Goal: Task Accomplishment & Management: Manage account settings

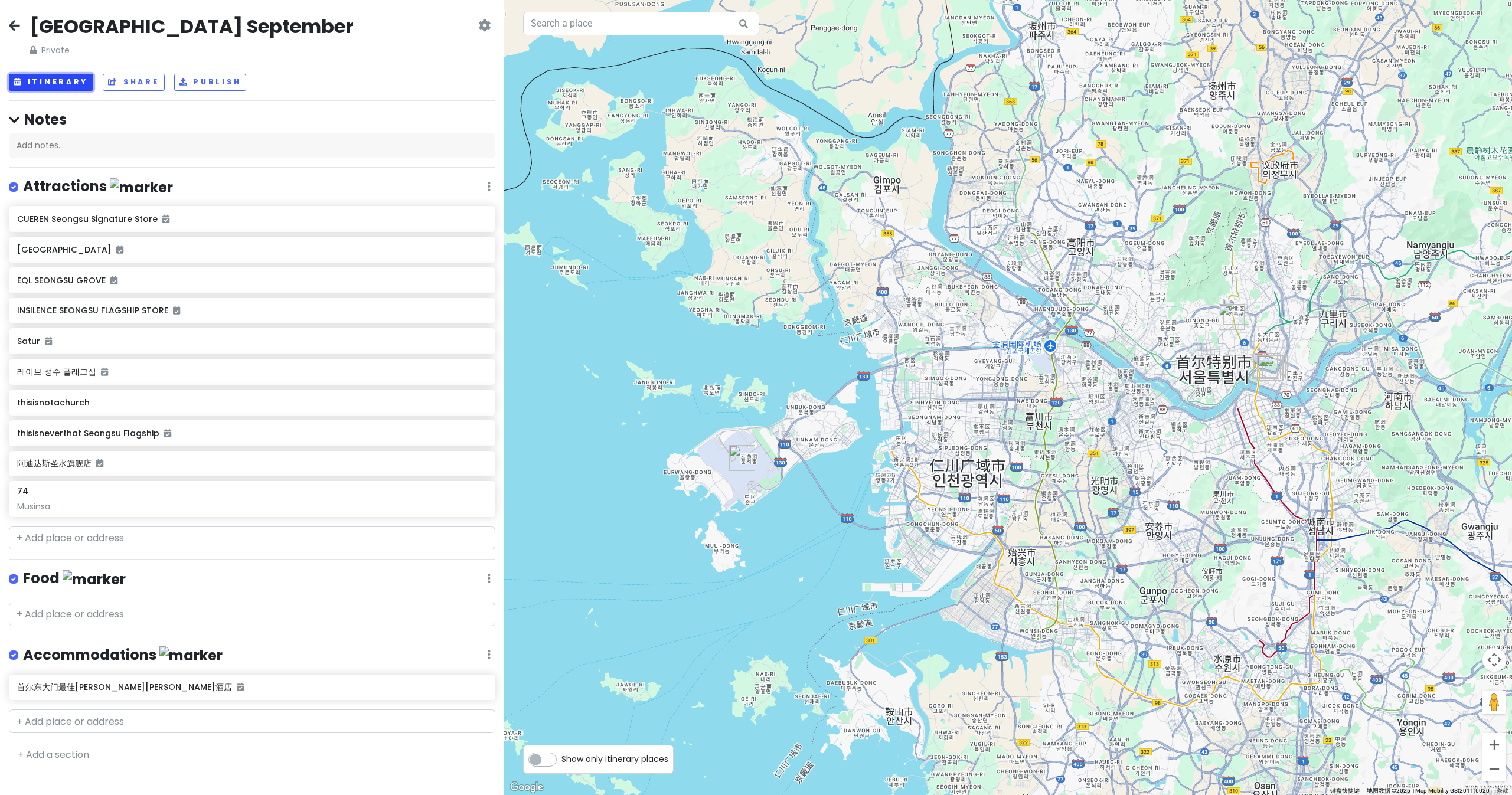
click at [66, 79] on button "Itinerary" at bounding box center [51, 83] width 85 height 17
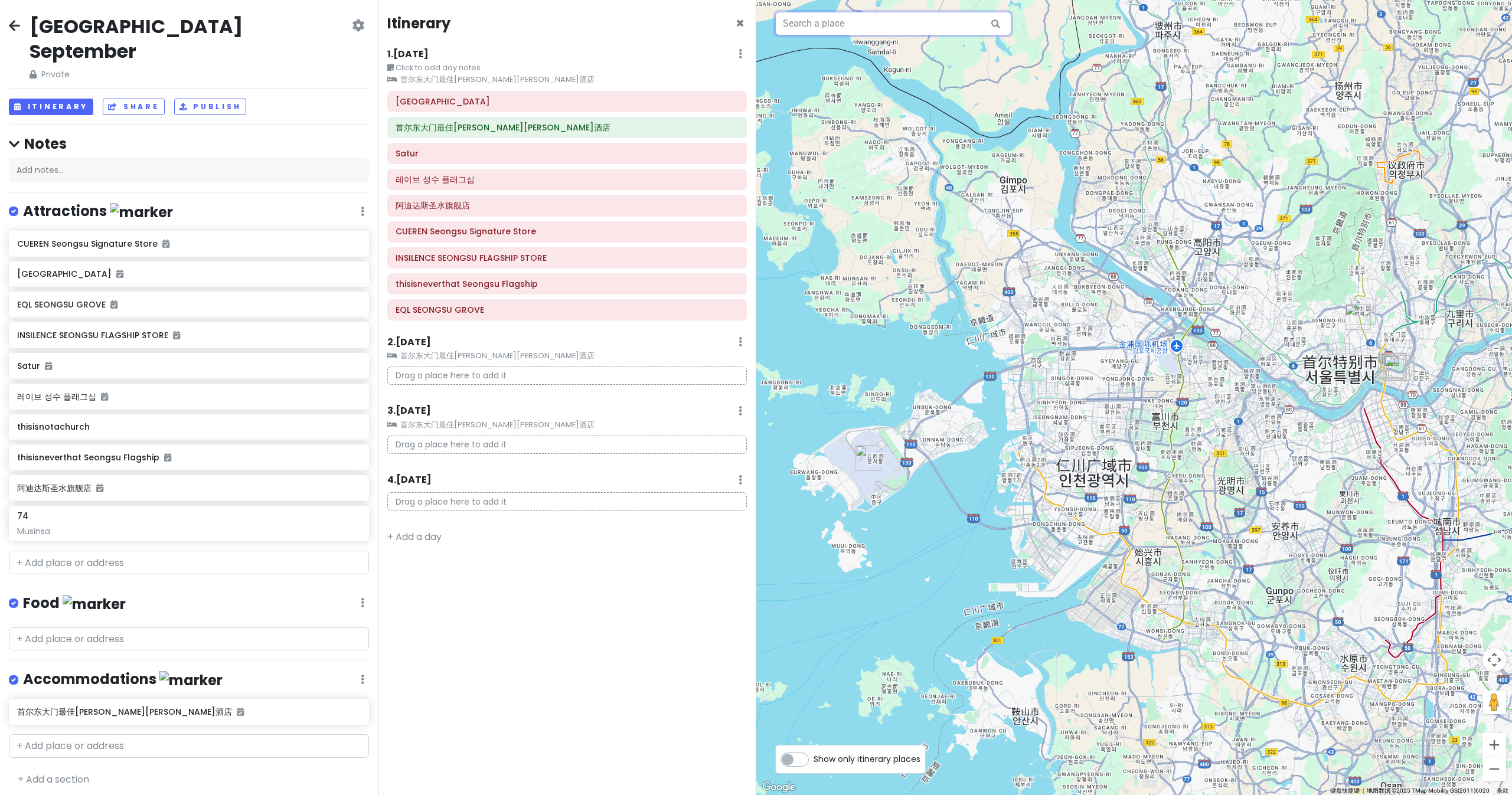
click at [936, 32] on input "text" at bounding box center [892, 24] width 236 height 24
type input "n"
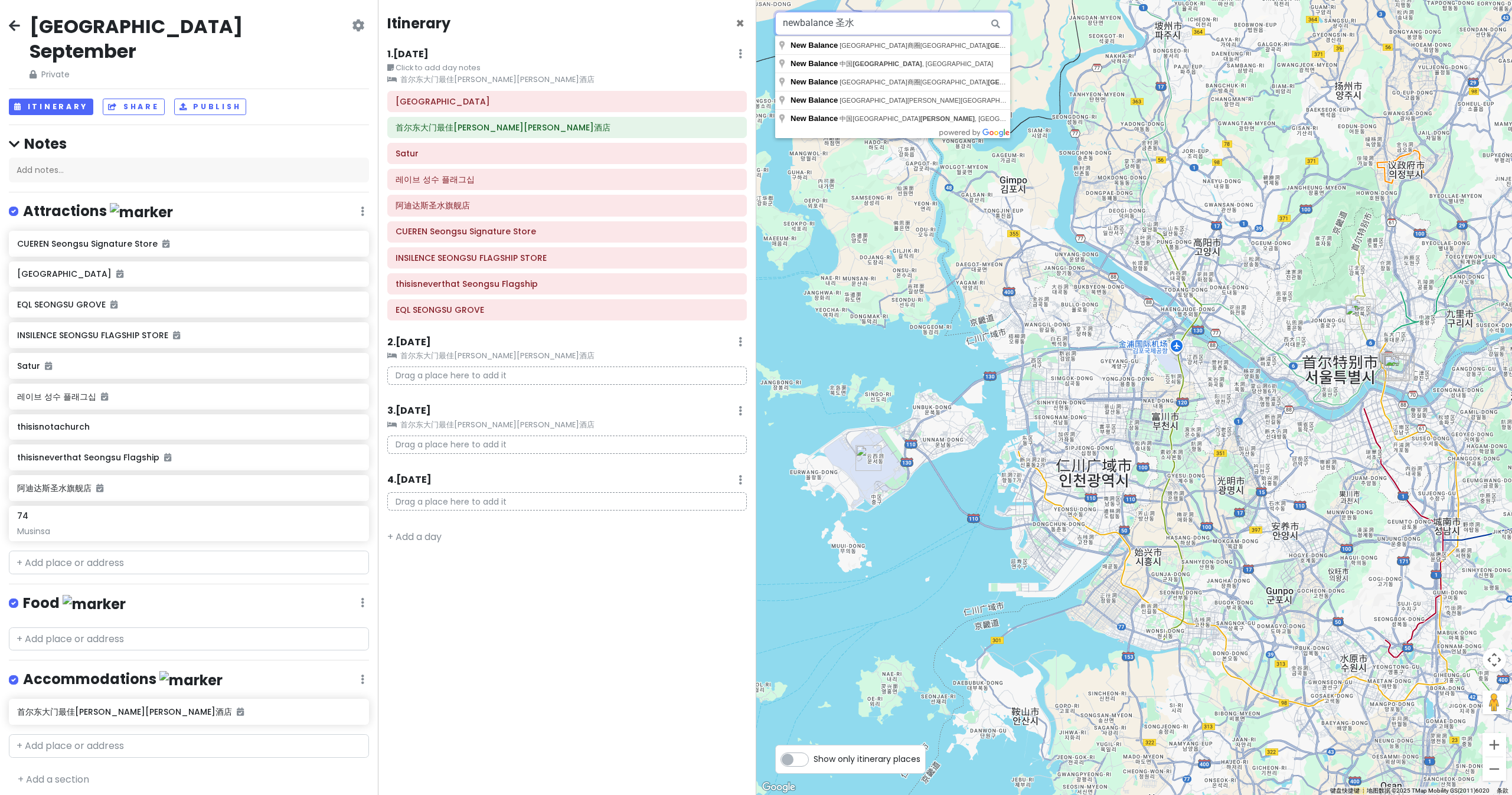
type input "newbalance 圣水"
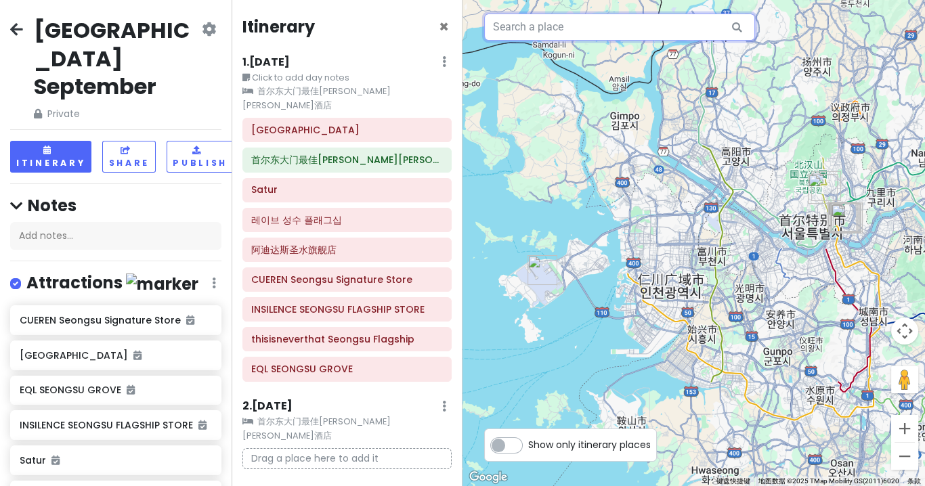
click at [624, 35] on input "text" at bounding box center [619, 27] width 271 height 27
paste input "基[PERSON_NAME]热"
type input "基[PERSON_NAME]热"
drag, startPoint x: 510, startPoint y: 19, endPoint x: 480, endPoint y: 19, distance: 30.5
click at [480, 19] on div "基孔肯雅热 键盘快捷键 地图数据 地图数据 ©2025 TMap Mobility GS(2011)6020 地图数据 ©2025 TMap Mobility…" at bounding box center [694, 243] width 463 height 486
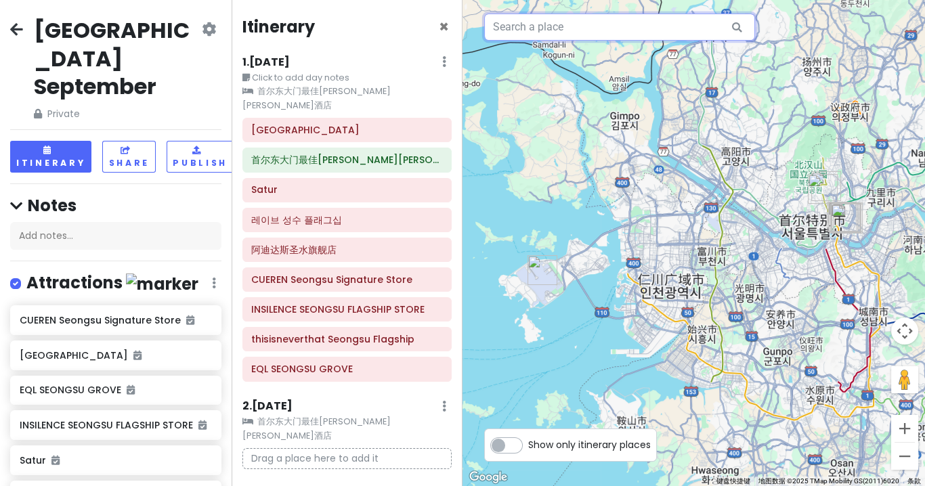
paste input "New Balance Seongsu"
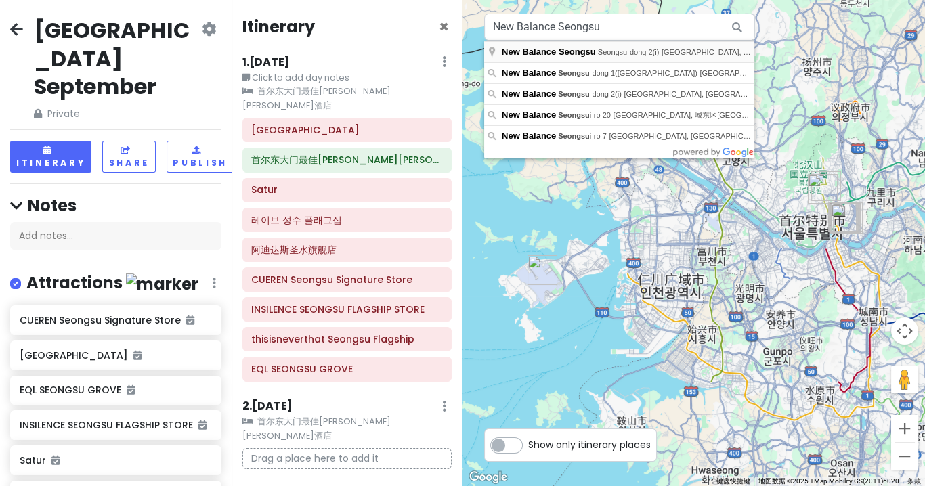
type input "New Balance Seongsu, [GEOGRAPHIC_DATA] 2(i)-[GEOGRAPHIC_DATA], [GEOGRAPHIC_DATA…"
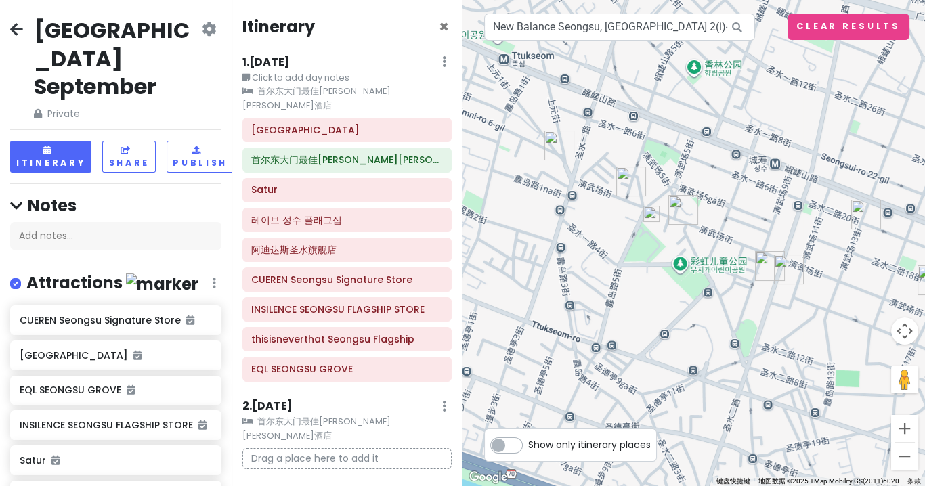
drag, startPoint x: 698, startPoint y: 302, endPoint x: 657, endPoint y: 388, distance: 95.1
click at [657, 388] on div at bounding box center [694, 243] width 463 height 486
click at [650, 215] on img at bounding box center [651, 214] width 16 height 16
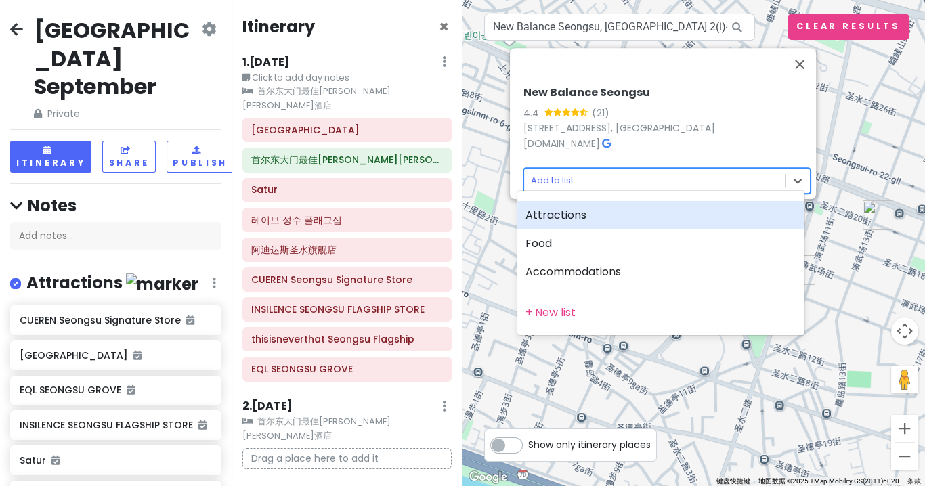
click at [557, 174] on body "[GEOGRAPHIC_DATA] September Private Change Dates Make a Copy Delete Trip Give F…" at bounding box center [462, 243] width 925 height 486
click at [564, 214] on div "Attractions" at bounding box center [661, 215] width 287 height 28
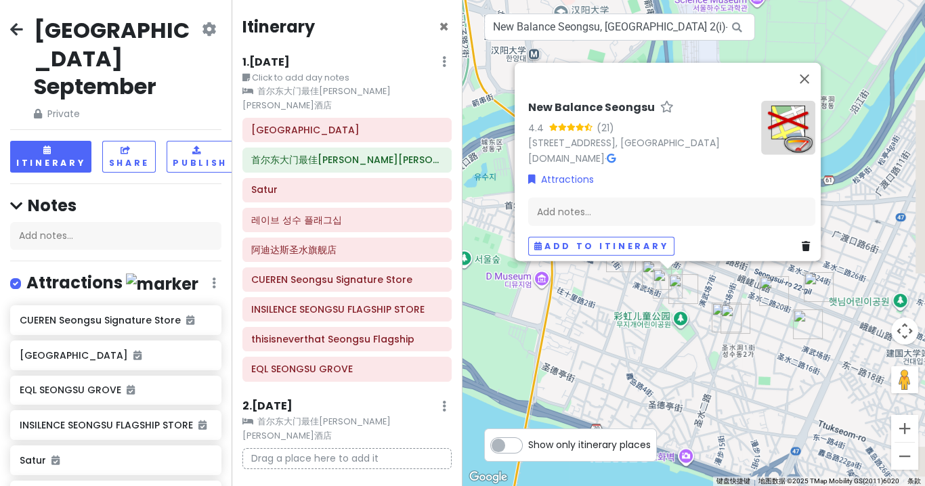
click at [274, 69] on h6 "1 . [DATE]" at bounding box center [265, 63] width 47 height 14
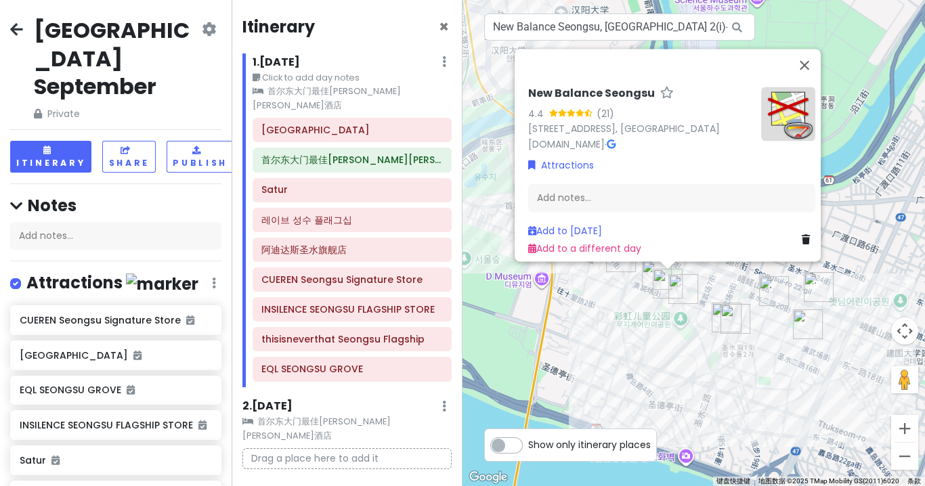
click at [633, 332] on div "New Balance Seongsu 4.4 (21) 310-51 Seongsu-dong 2(i)-[GEOGRAPHIC_DATA], [GEOGR…" at bounding box center [694, 243] width 463 height 486
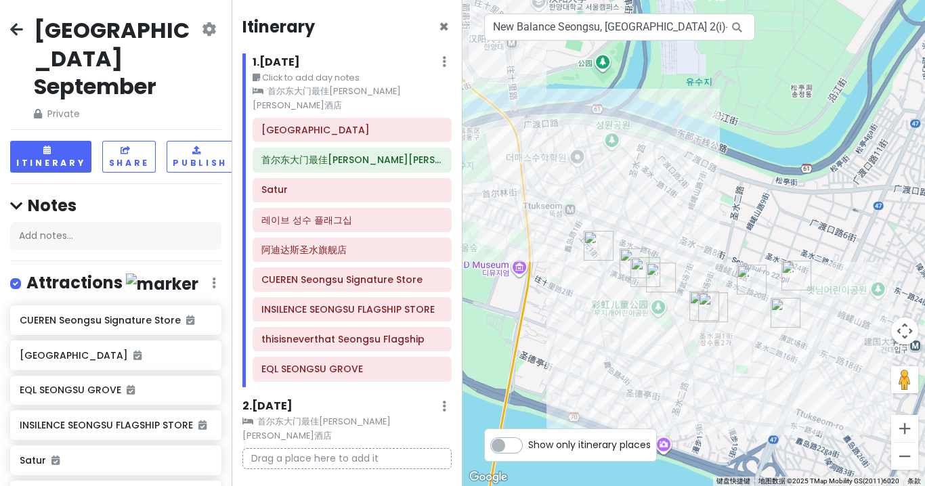
drag, startPoint x: 633, startPoint y: 337, endPoint x: 610, endPoint y: 325, distance: 26.7
click at [610, 325] on div at bounding box center [694, 243] width 463 height 486
click at [640, 270] on img "New Balance Seongsu" at bounding box center [646, 272] width 30 height 30
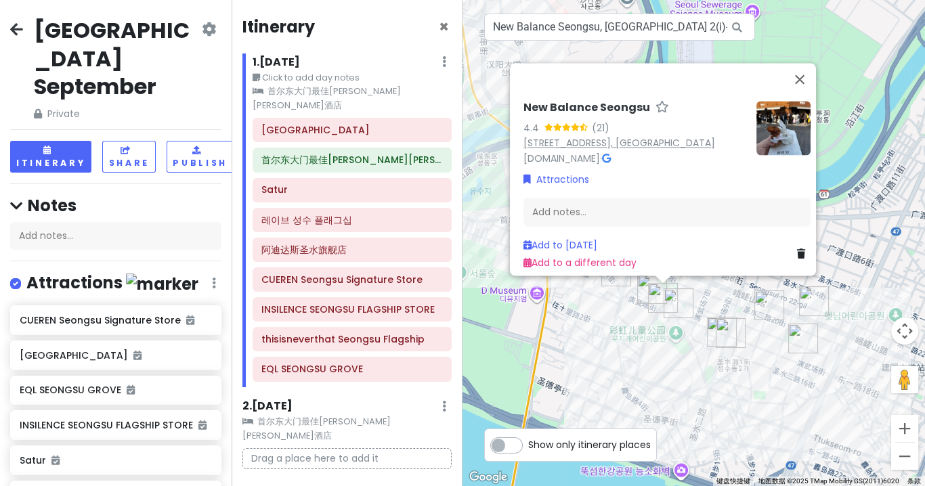
click at [576, 137] on link "[STREET_ADDRESS], [GEOGRAPHIC_DATA]" at bounding box center [620, 144] width 192 height 14
click at [809, 63] on button "关闭" at bounding box center [800, 79] width 33 height 33
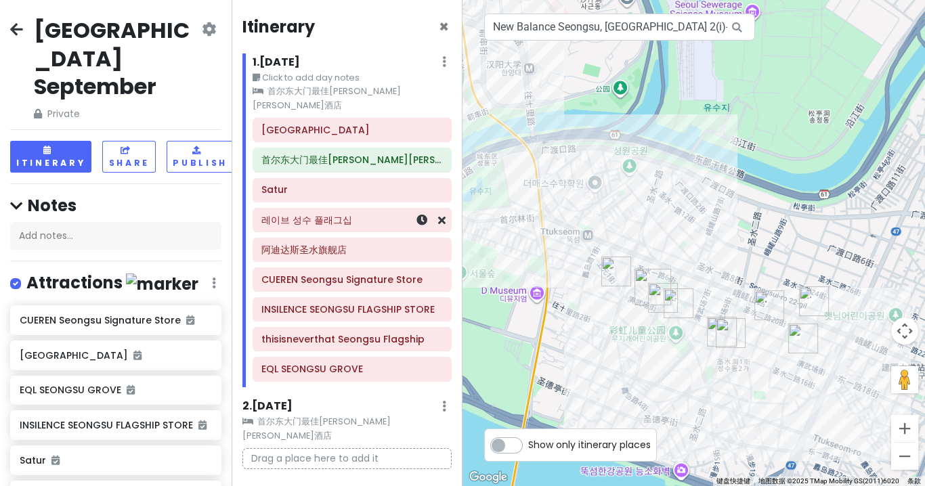
click at [342, 211] on div "레이브 성수 플래그십" at bounding box center [351, 220] width 181 height 19
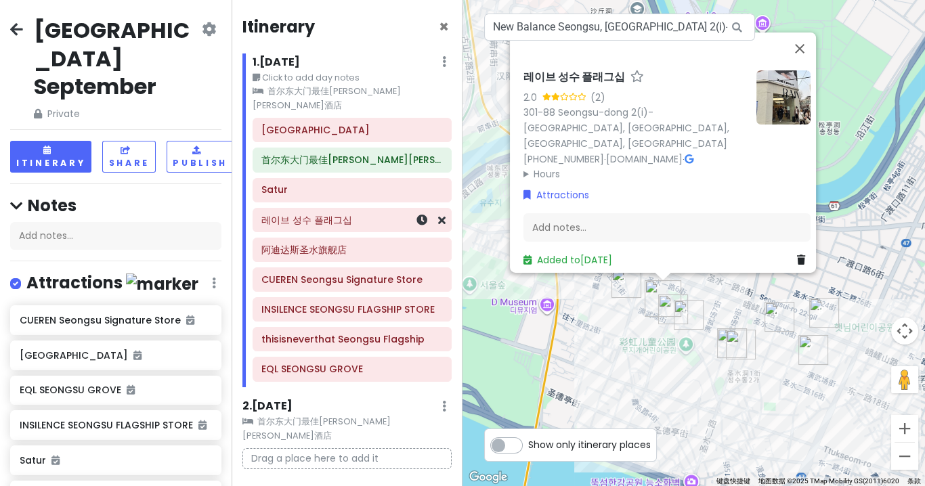
click at [342, 211] on div "레이브 성수 플래그십" at bounding box center [351, 220] width 181 height 19
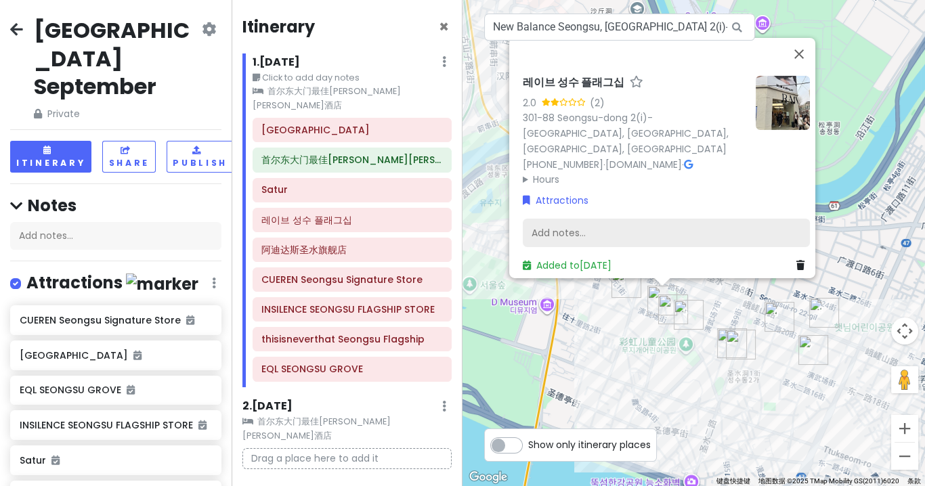
click at [599, 224] on div "Add notes..." at bounding box center [666, 233] width 287 height 28
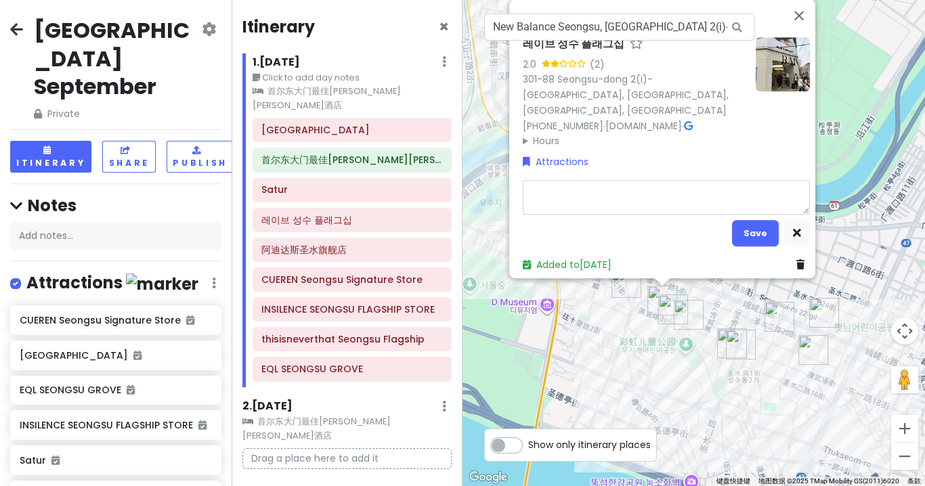
type textarea "x"
type textarea "r"
type textarea "x"
type textarea "ra"
type textarea "x"
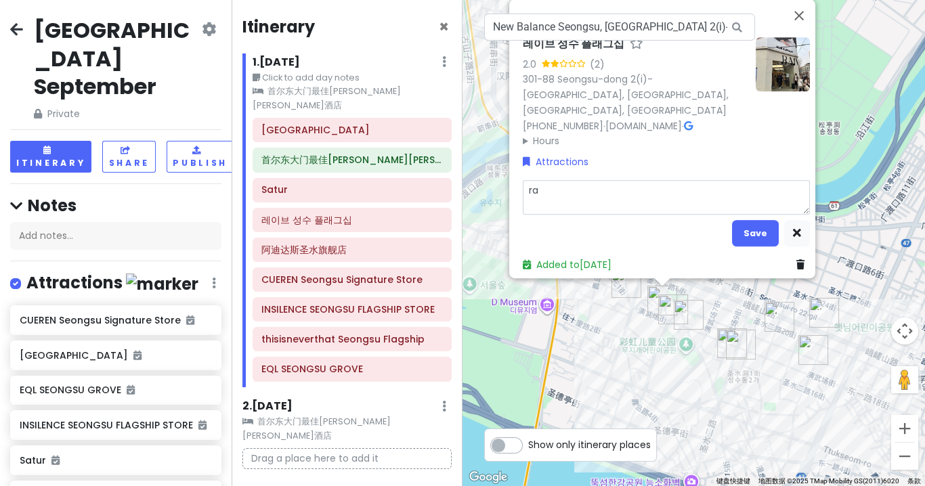
type textarea "rai"
type textarea "x"
type textarea "ra'iv"
type textarea "x"
type textarea "ra'iv'e"
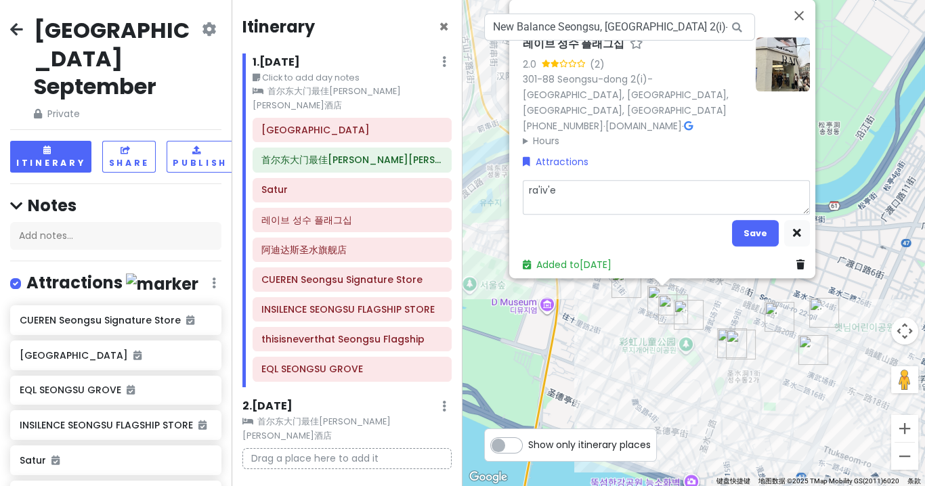
type textarea "x"
type textarea "raive"
click at [745, 232] on button "Save" at bounding box center [755, 233] width 47 height 26
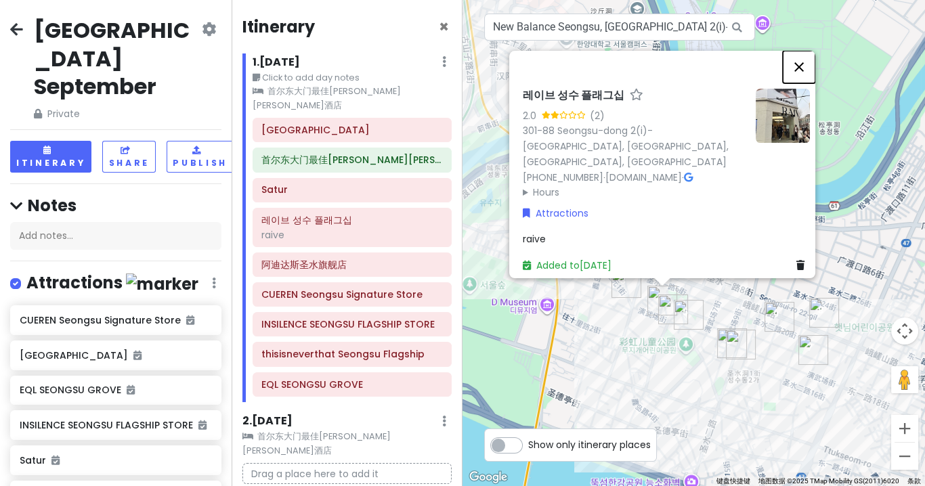
click at [805, 79] on button "关闭" at bounding box center [799, 67] width 33 height 33
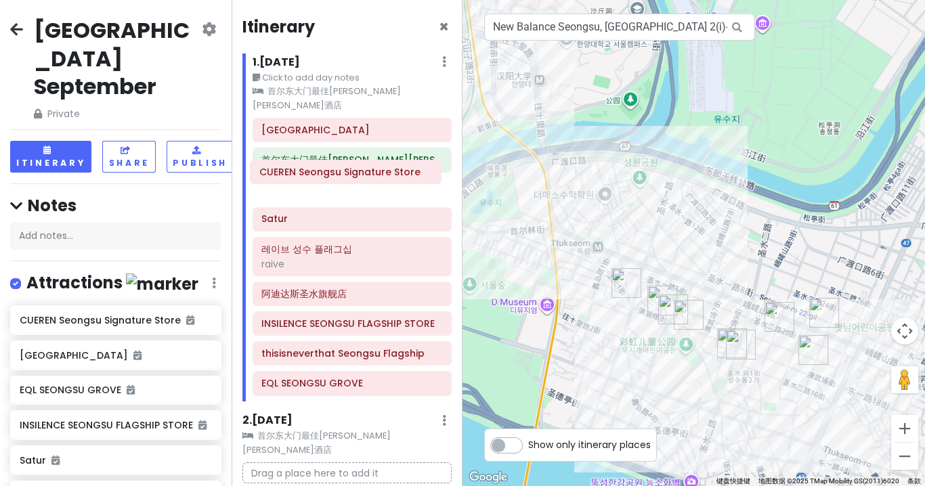
drag, startPoint x: 361, startPoint y: 285, endPoint x: 359, endPoint y: 180, distance: 105.7
click at [359, 180] on div "[GEOGRAPHIC_DATA]最佳[PERSON_NAME][PERSON_NAME]酒店 Satur 레이브 성수 플래그십 raive 阿迪达斯圣水旗…" at bounding box center [352, 260] width 220 height 284
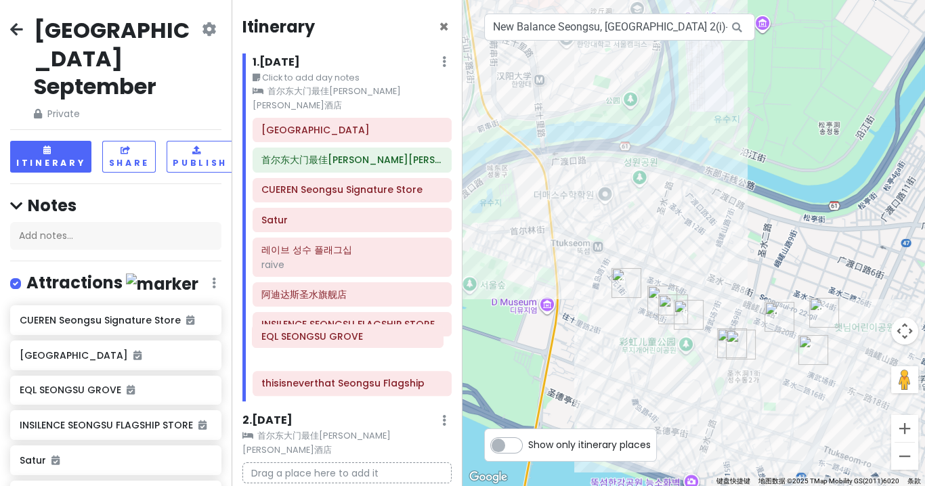
scroll to position [1, 0]
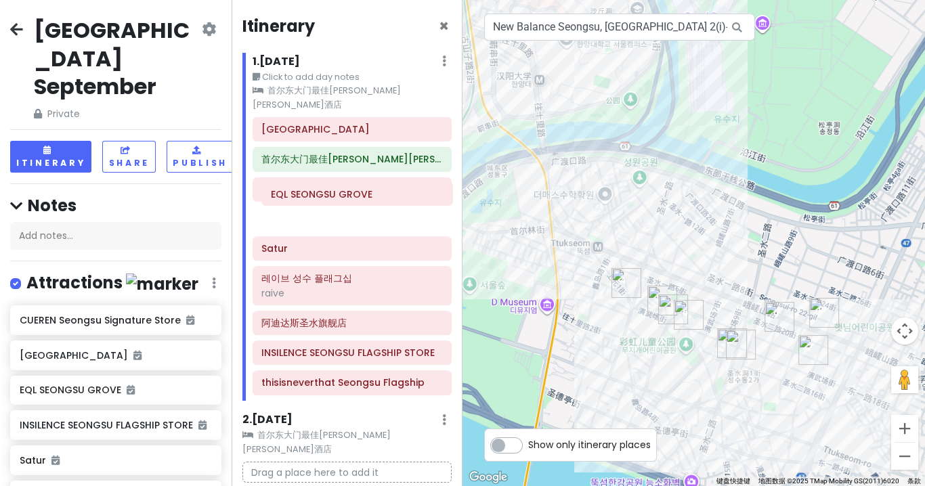
drag, startPoint x: 351, startPoint y: 371, endPoint x: 360, endPoint y: 200, distance: 171.6
click at [360, 200] on div "[GEOGRAPHIC_DATA]最佳[PERSON_NAME][PERSON_NAME]酒店 CUEREN Seongsu Signature Store …" at bounding box center [352, 259] width 220 height 284
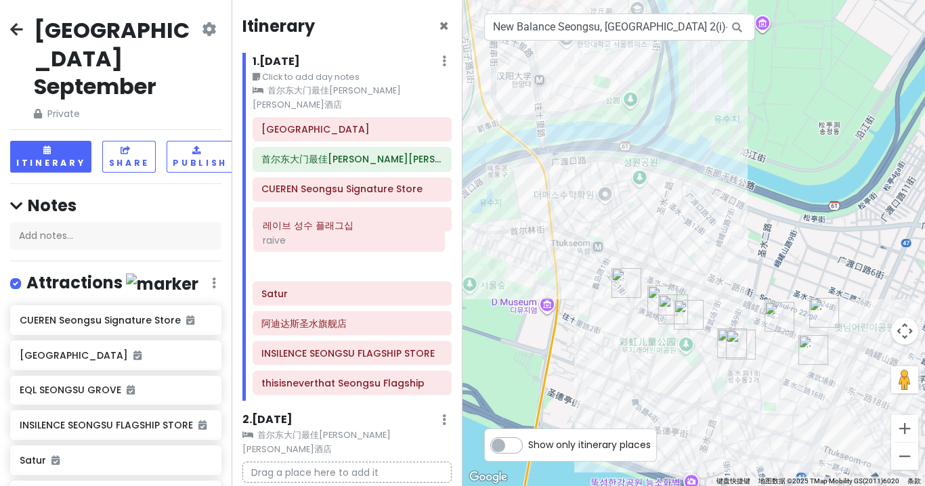
drag, startPoint x: 359, startPoint y: 275, endPoint x: 360, endPoint y: 240, distance: 35.2
click at [360, 240] on div "[GEOGRAPHIC_DATA]最佳[PERSON_NAME][PERSON_NAME]酒店 CUEREN Seongsu Signature Store …" at bounding box center [352, 259] width 220 height 284
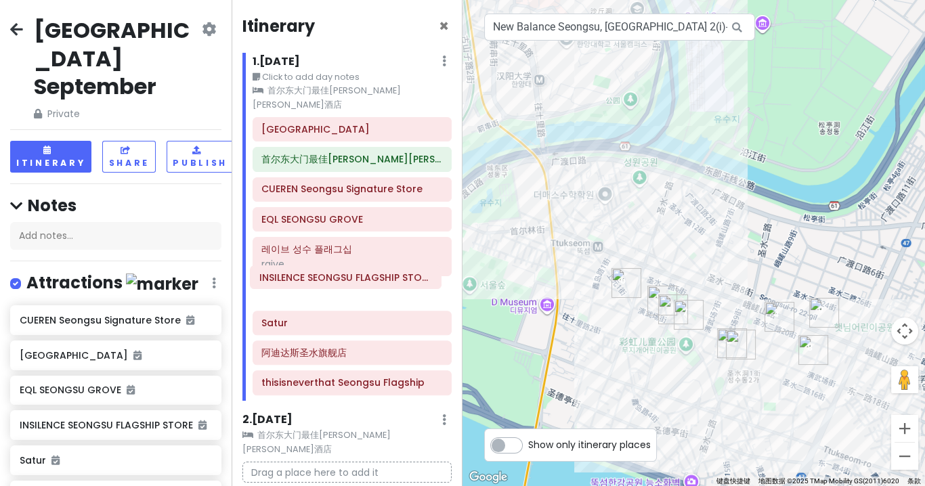
drag, startPoint x: 342, startPoint y: 341, endPoint x: 339, endPoint y: 282, distance: 59.0
click at [339, 282] on div "[GEOGRAPHIC_DATA]最佳[PERSON_NAME][PERSON_NAME]酒店 CUEREN Seongsu Signature Store …" at bounding box center [352, 259] width 220 height 284
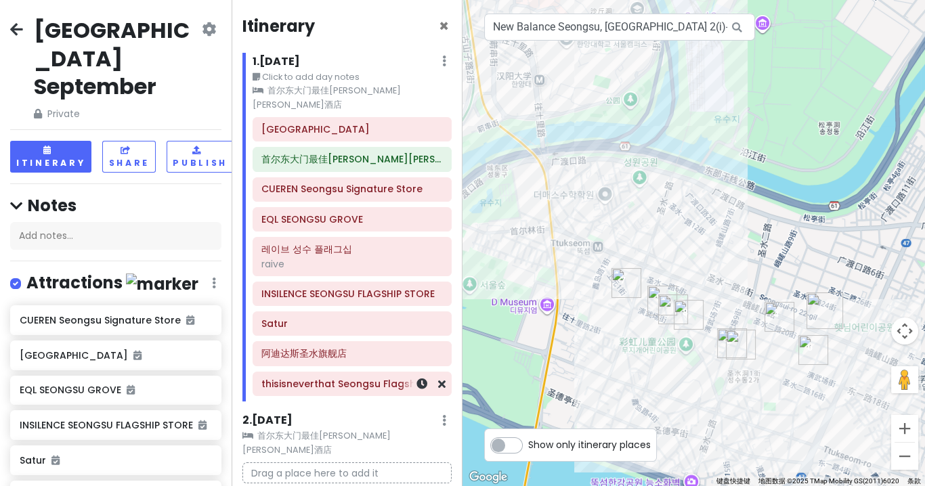
scroll to position [1, 0]
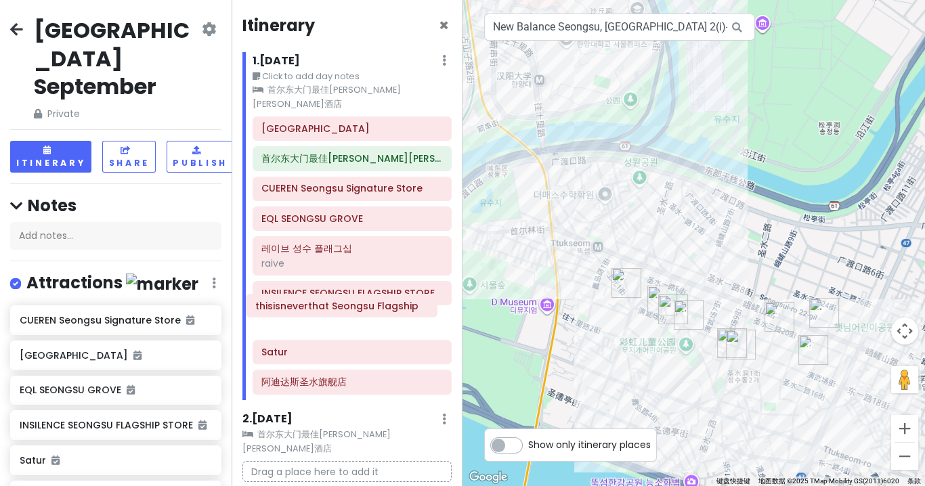
drag, startPoint x: 335, startPoint y: 368, endPoint x: 329, endPoint y: 310, distance: 59.2
click at [329, 310] on div "[GEOGRAPHIC_DATA]最佳[PERSON_NAME][PERSON_NAME]酒店 CUEREN Seongsu Signature Store …" at bounding box center [352, 259] width 220 height 284
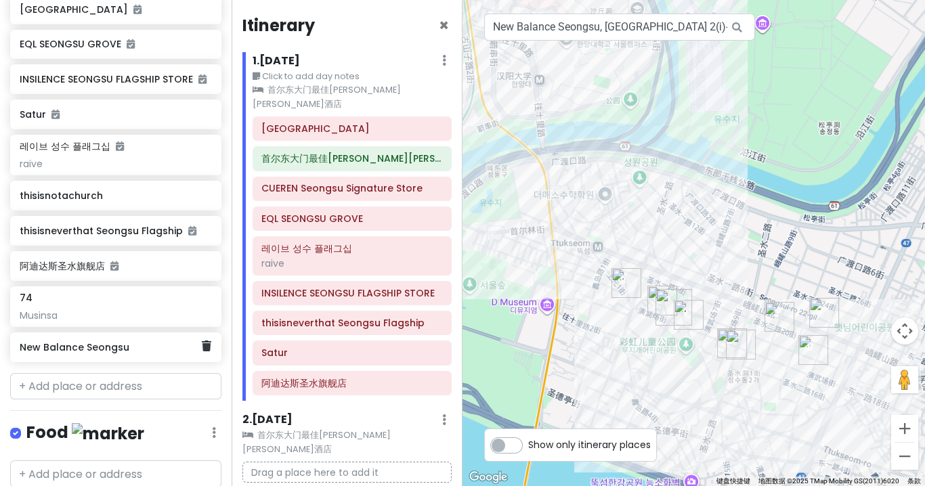
scroll to position [379, 0]
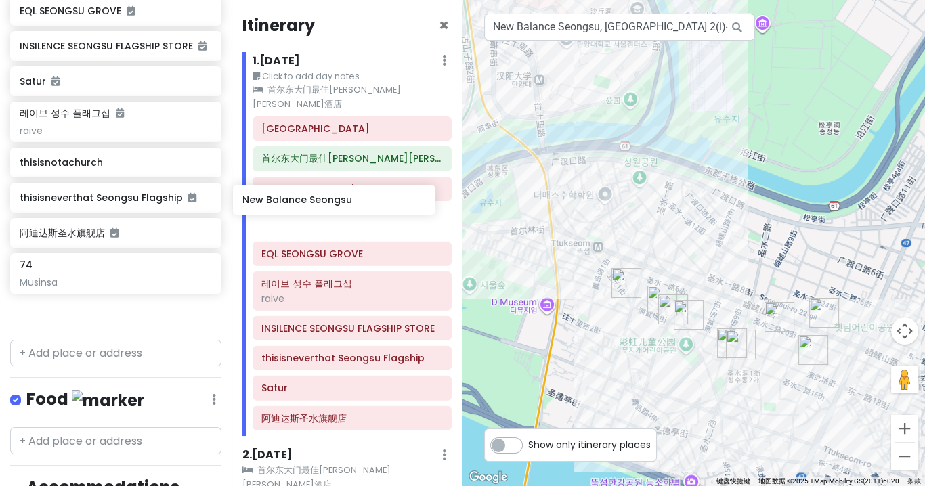
drag, startPoint x: 125, startPoint y: 303, endPoint x: 349, endPoint y: 207, distance: 243.3
click at [349, 207] on div "[GEOGRAPHIC_DATA] September Private Change Dates Make a Copy Delete Trip Give F…" at bounding box center [462, 243] width 925 height 486
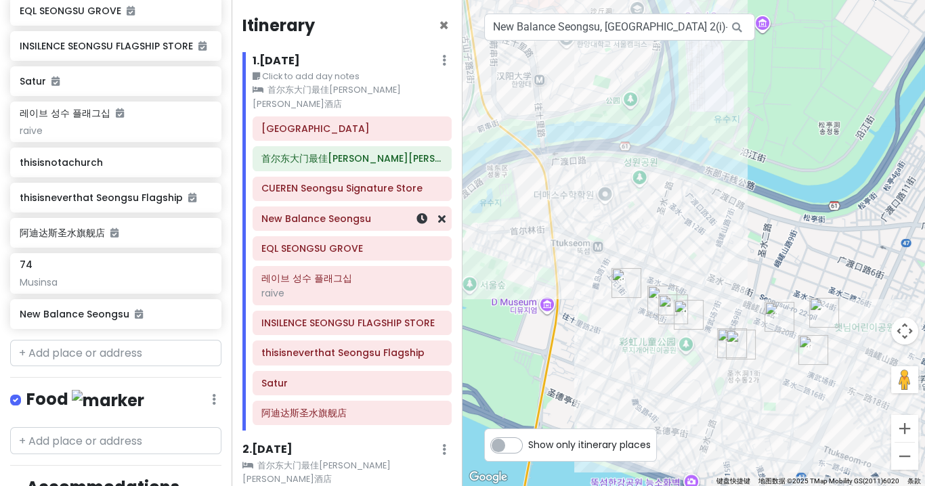
scroll to position [344, 0]
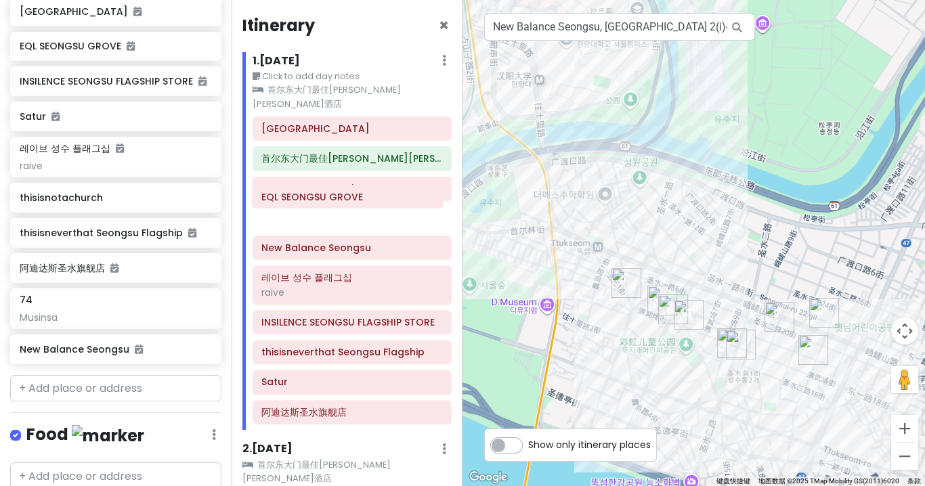
drag, startPoint x: 358, startPoint y: 238, endPoint x: 358, endPoint y: 203, distance: 35.2
click at [358, 203] on div "[GEOGRAPHIC_DATA]最佳[PERSON_NAME][PERSON_NAME]酒店 CUEREN Seongsu Signature Store …" at bounding box center [352, 274] width 220 height 314
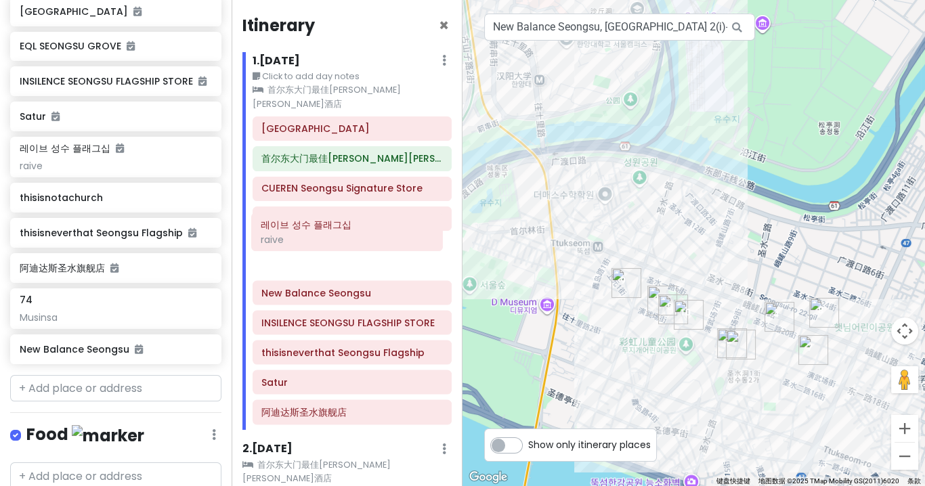
drag, startPoint x: 349, startPoint y: 274, endPoint x: 348, endPoint y: 237, distance: 36.6
click at [348, 237] on div "[GEOGRAPHIC_DATA]最佳[PERSON_NAME][PERSON_NAME]酒店 CUEREN Seongsu Signature Store …" at bounding box center [352, 274] width 220 height 314
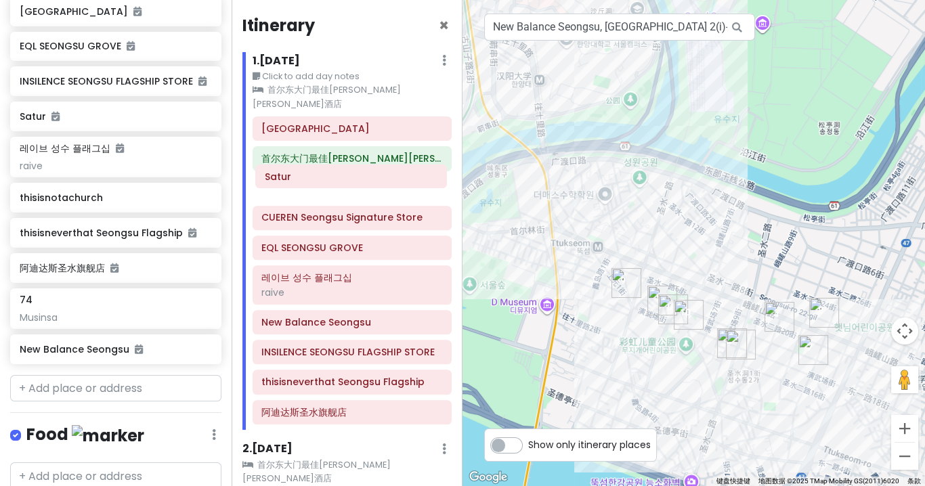
drag, startPoint x: 372, startPoint y: 362, endPoint x: 375, endPoint y: 175, distance: 187.7
click at [375, 175] on div "[GEOGRAPHIC_DATA]最佳[PERSON_NAME][PERSON_NAME]酒店 CUEREN Seongsu Signature Store …" at bounding box center [352, 274] width 220 height 314
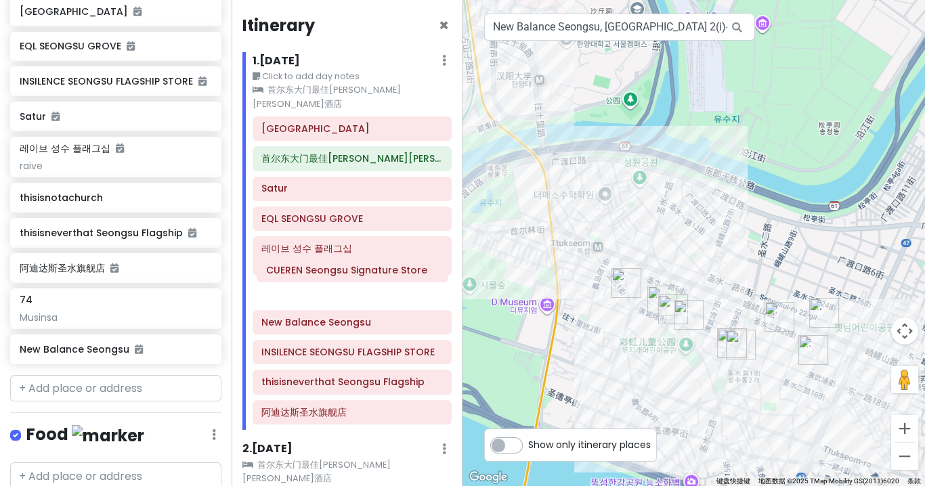
drag, startPoint x: 372, startPoint y: 209, endPoint x: 377, endPoint y: 276, distance: 67.9
click at [377, 276] on div "[GEOGRAPHIC_DATA]最佳[PERSON_NAME][PERSON_NAME]酒店 Satur CUEREN Seongsu Signature …" at bounding box center [352, 274] width 220 height 314
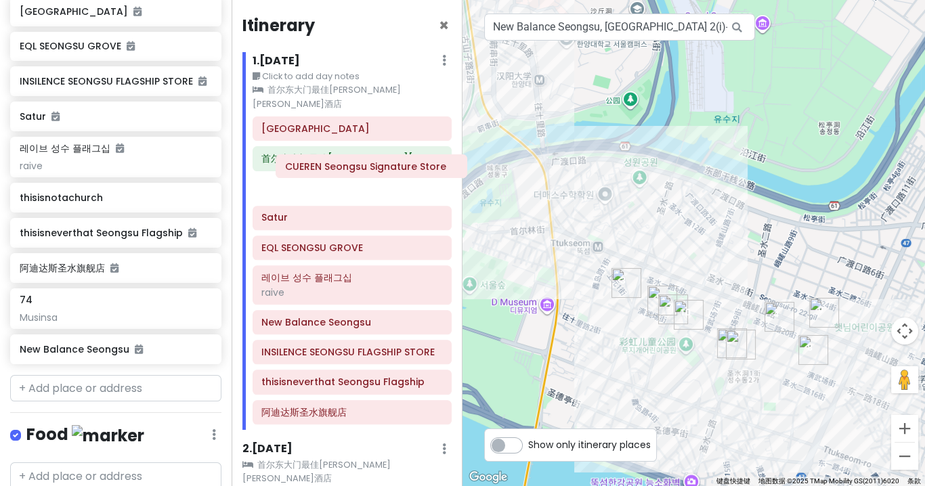
drag, startPoint x: 345, startPoint y: 283, endPoint x: 362, endPoint y: 178, distance: 106.5
click at [362, 178] on div "[GEOGRAPHIC_DATA]最佳[PERSON_NAME][PERSON_NAME]酒店 Satur EQL SEONGSU GROVE 레이브 성수 …" at bounding box center [352, 274] width 220 height 314
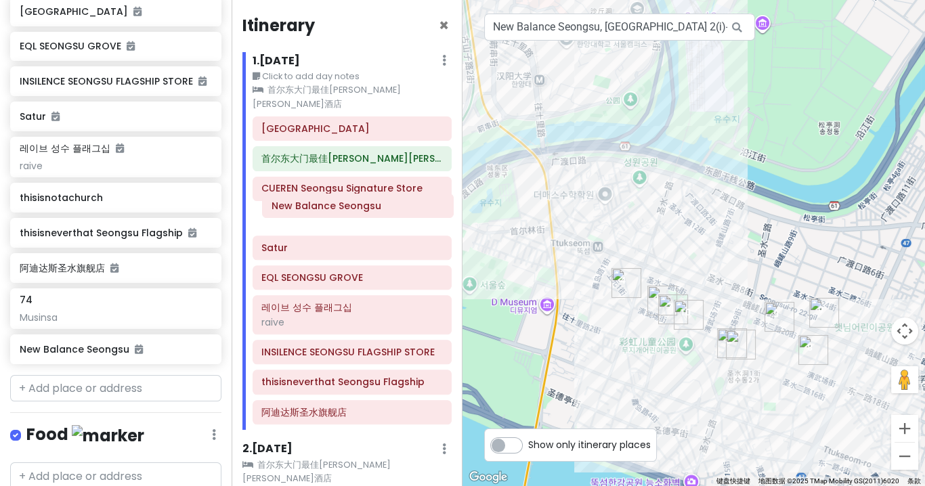
drag, startPoint x: 351, startPoint y: 311, endPoint x: 361, endPoint y: 211, distance: 100.1
click at [361, 211] on div "[GEOGRAPHIC_DATA]最佳[PERSON_NAME][PERSON_NAME]酒店 CUEREN Seongsu Signature Store …" at bounding box center [352, 274] width 220 height 314
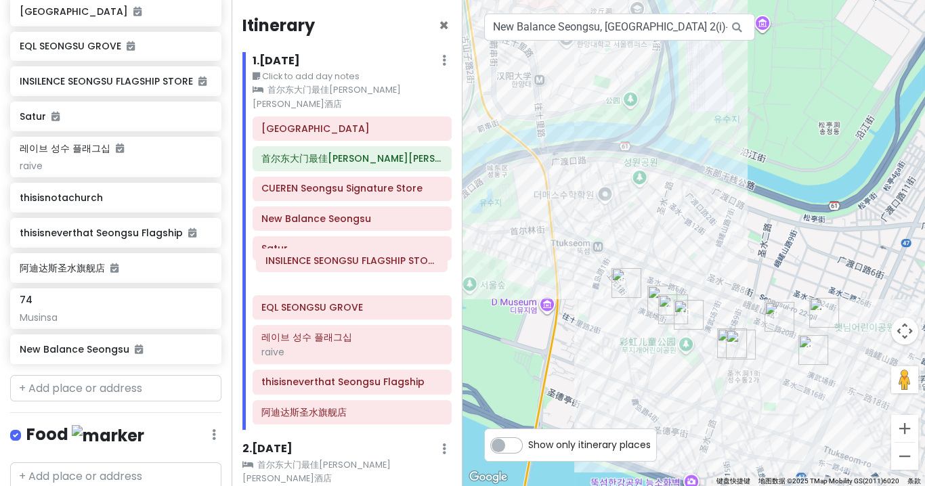
drag, startPoint x: 332, startPoint y: 346, endPoint x: 336, endPoint y: 272, distance: 74.6
click at [336, 272] on div "[GEOGRAPHIC_DATA]最佳[PERSON_NAME][PERSON_NAME]酒店 CUEREN Seongsu Signature Store …" at bounding box center [352, 274] width 220 height 314
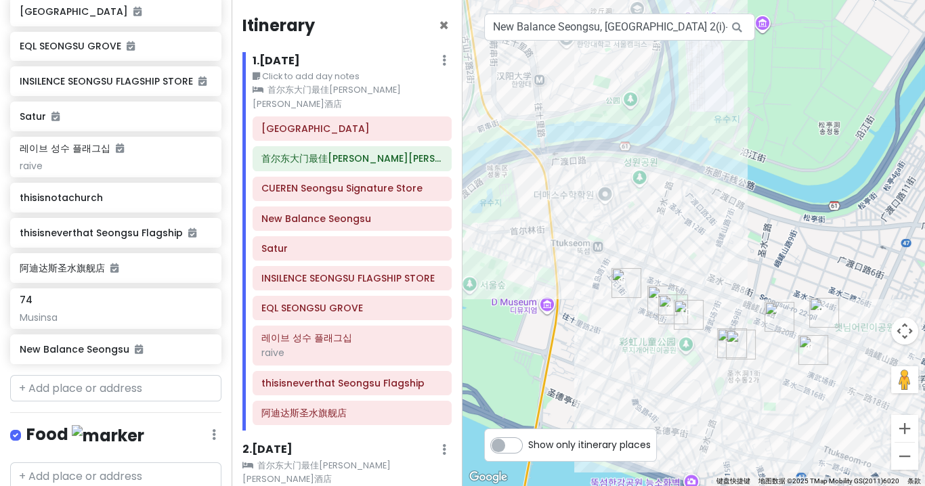
click at [620, 280] on img "Satur" at bounding box center [627, 283] width 30 height 30
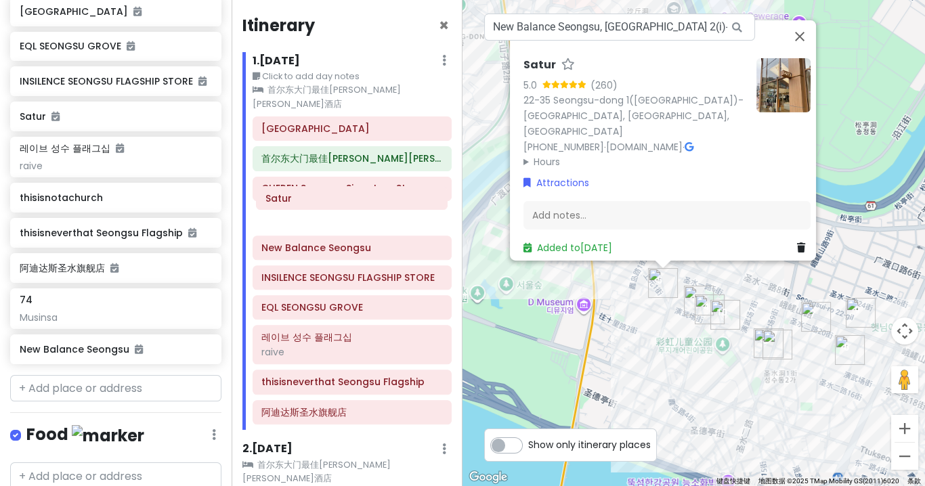
drag, startPoint x: 340, startPoint y: 232, endPoint x: 347, endPoint y: 178, distance: 54.7
click at [345, 191] on div "[GEOGRAPHIC_DATA]最佳[PERSON_NAME][PERSON_NAME]酒店 CUEREN Seongsu Signature Store …" at bounding box center [352, 274] width 220 height 314
click at [348, 175] on div "[GEOGRAPHIC_DATA]最佳[PERSON_NAME][PERSON_NAME]酒店 CUEREN Seongsu Signature Store …" at bounding box center [352, 274] width 220 height 314
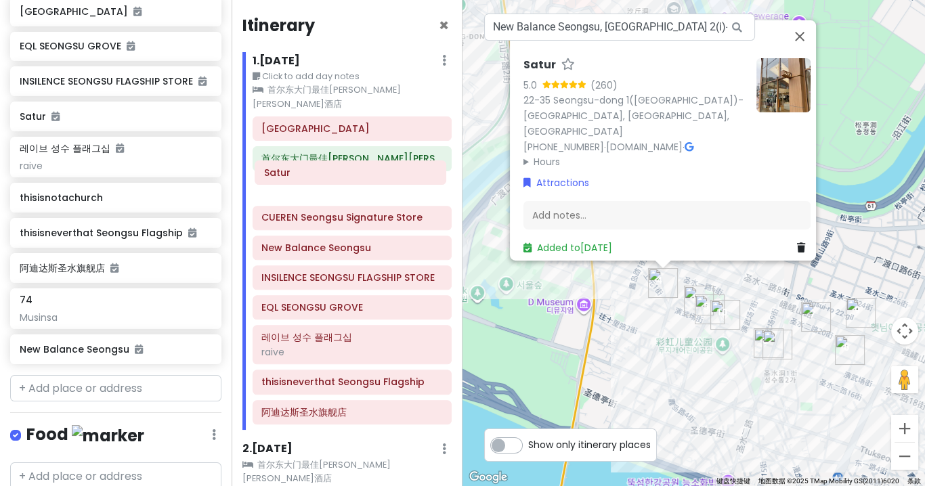
drag, startPoint x: 341, startPoint y: 205, endPoint x: 344, endPoint y: 175, distance: 29.9
click at [344, 175] on div "[GEOGRAPHIC_DATA]最佳[PERSON_NAME][PERSON_NAME]酒店 CUEREN Seongsu Signature Store …" at bounding box center [352, 274] width 220 height 314
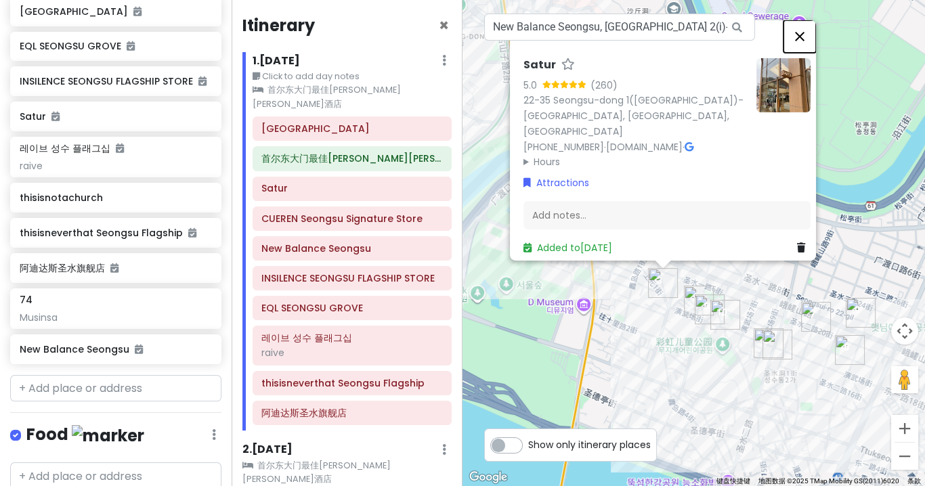
click at [810, 53] on button "关闭" at bounding box center [800, 36] width 33 height 33
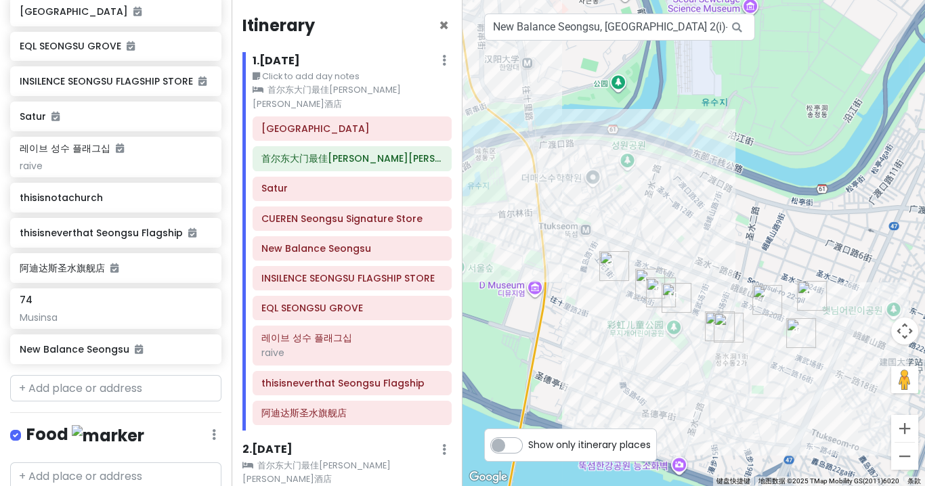
drag, startPoint x: 744, startPoint y: 222, endPoint x: 694, endPoint y: 205, distance: 52.9
click at [694, 205] on div at bounding box center [694, 243] width 463 height 486
click at [523, 35] on input "New Balance Seongsu, [GEOGRAPHIC_DATA] 2(i)-[GEOGRAPHIC_DATA], [GEOGRAPHIC_DATA…" at bounding box center [619, 27] width 271 height 27
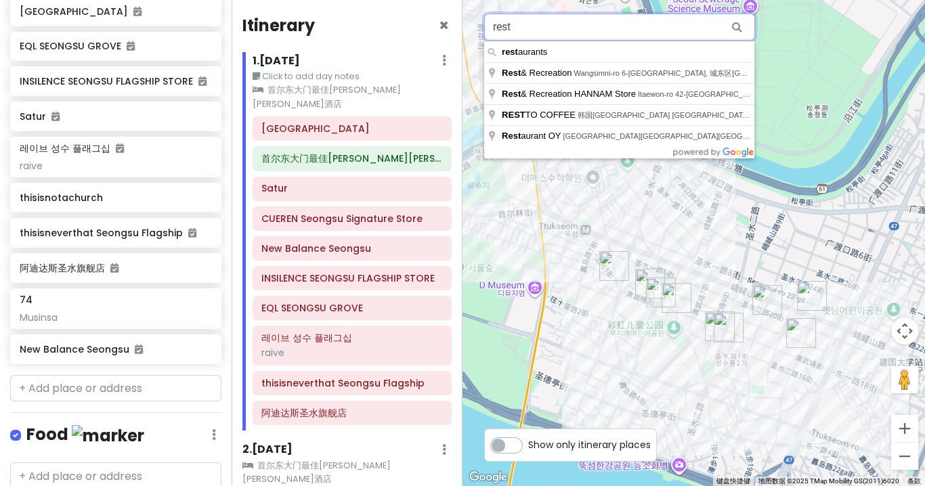
click at [526, 34] on input "rest" at bounding box center [619, 27] width 271 height 27
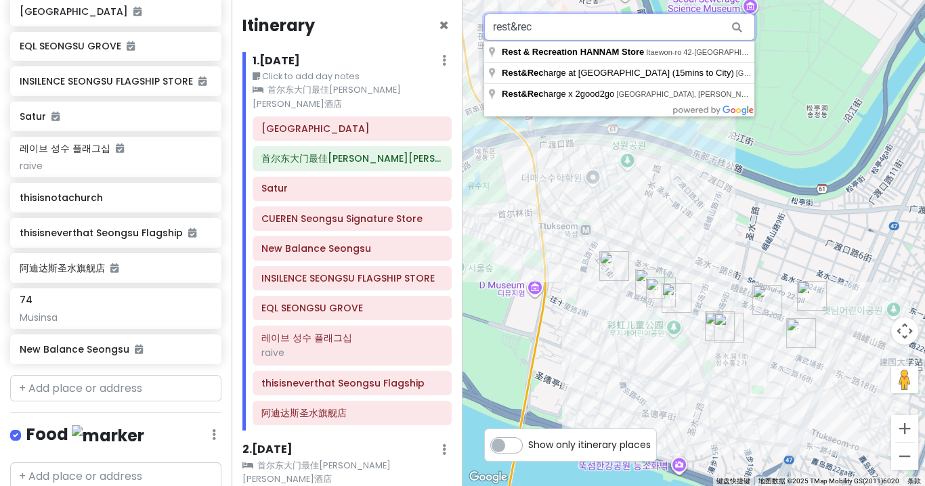
click at [559, 21] on input "rest&rec" at bounding box center [619, 27] width 271 height 27
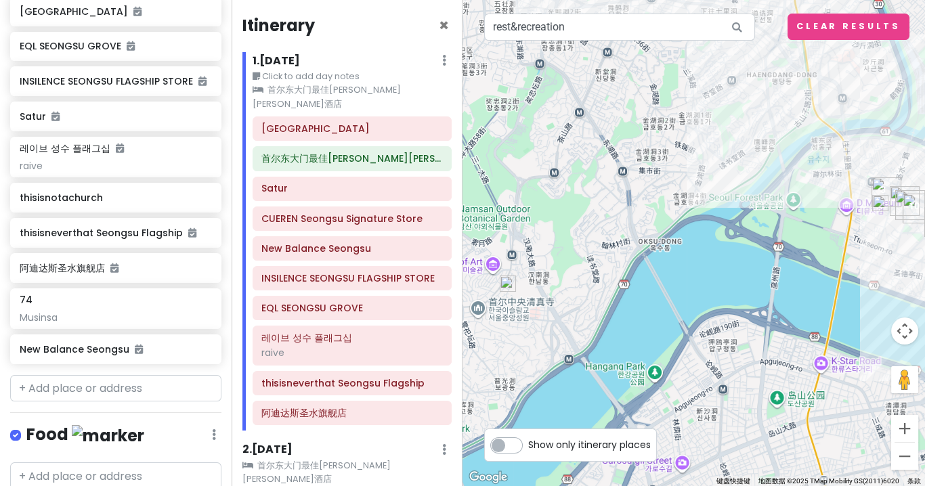
click at [881, 207] on img at bounding box center [880, 203] width 16 height 16
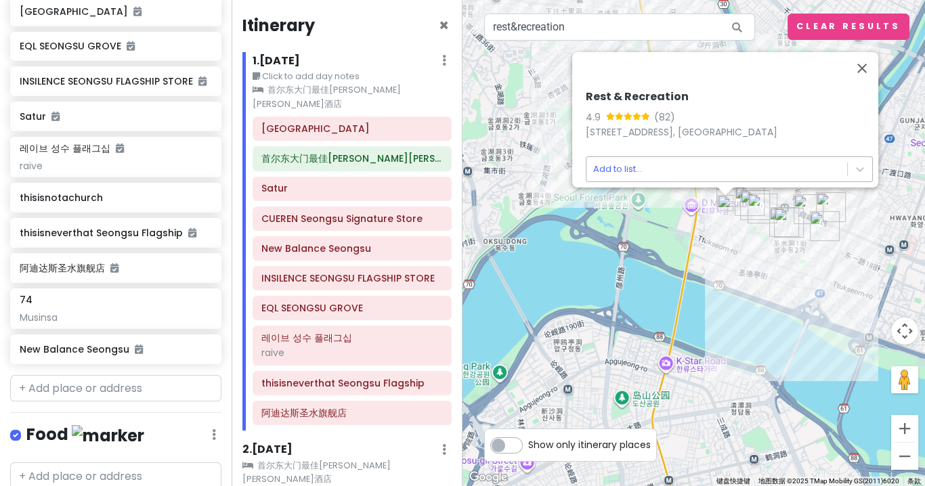
click at [592, 164] on body "[GEOGRAPHIC_DATA] September Private Change Dates Make a Copy Delete Trip Give F…" at bounding box center [462, 243] width 925 height 486
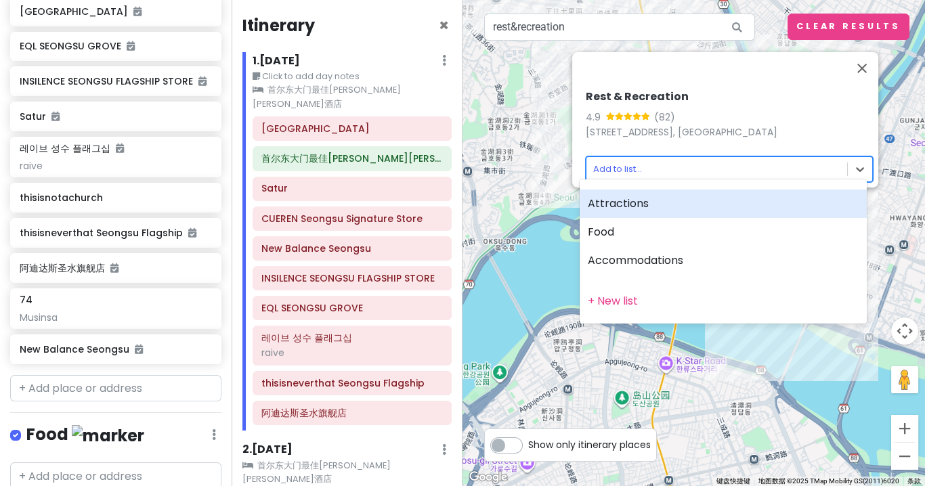
click at [630, 198] on div "Attractions" at bounding box center [723, 204] width 287 height 28
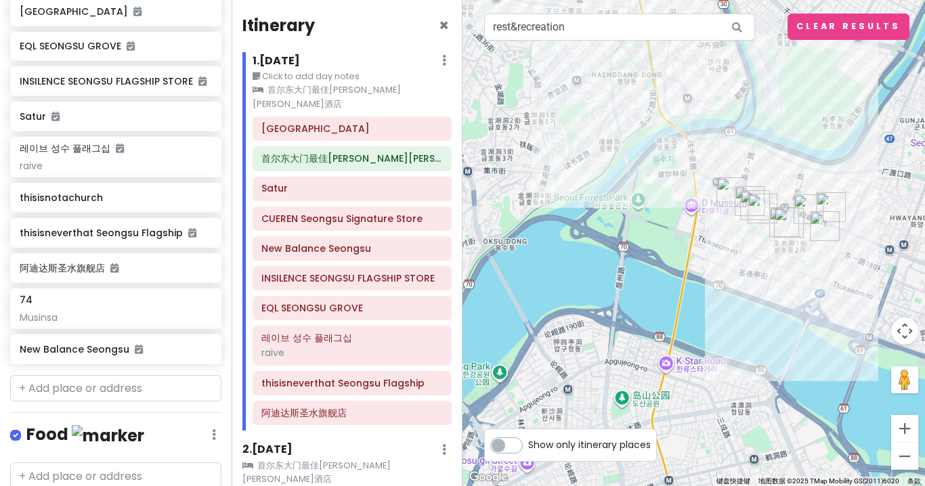
scroll to position [379, 0]
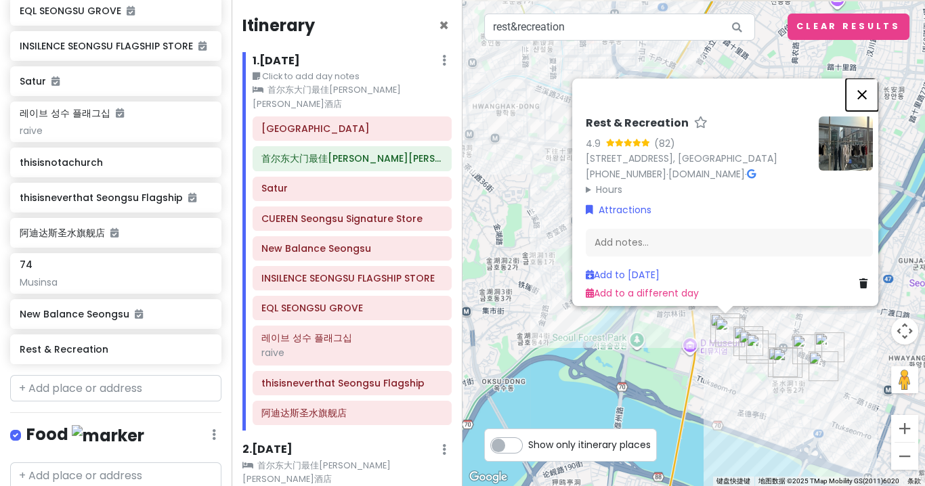
click at [862, 79] on button "关闭" at bounding box center [862, 95] width 33 height 33
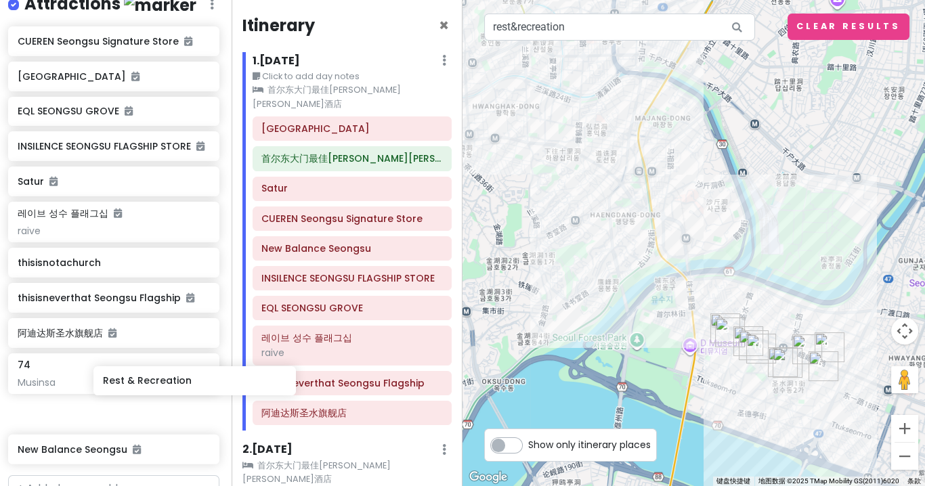
scroll to position [284, 2]
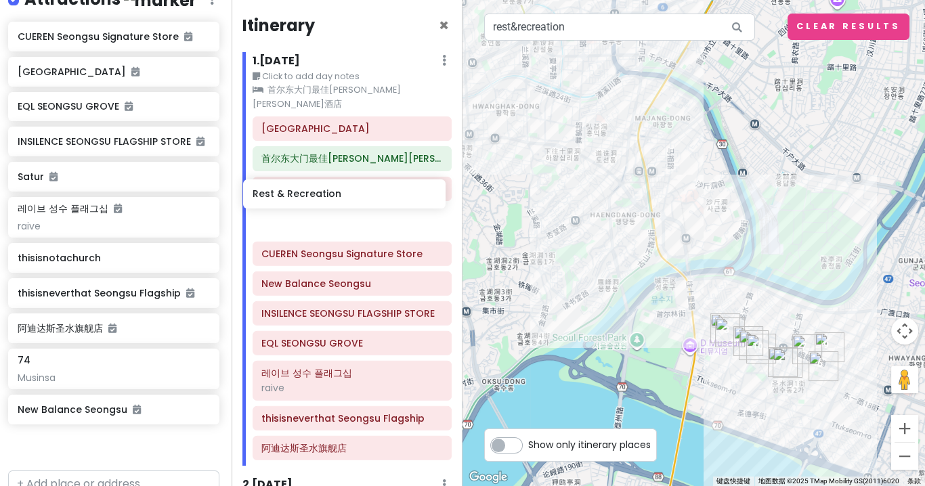
drag, startPoint x: 98, startPoint y: 439, endPoint x: 331, endPoint y: 194, distance: 338.3
click at [331, 194] on div "[GEOGRAPHIC_DATA] September Private Change Dates Make a Copy Delete Trip Give F…" at bounding box center [462, 243] width 925 height 486
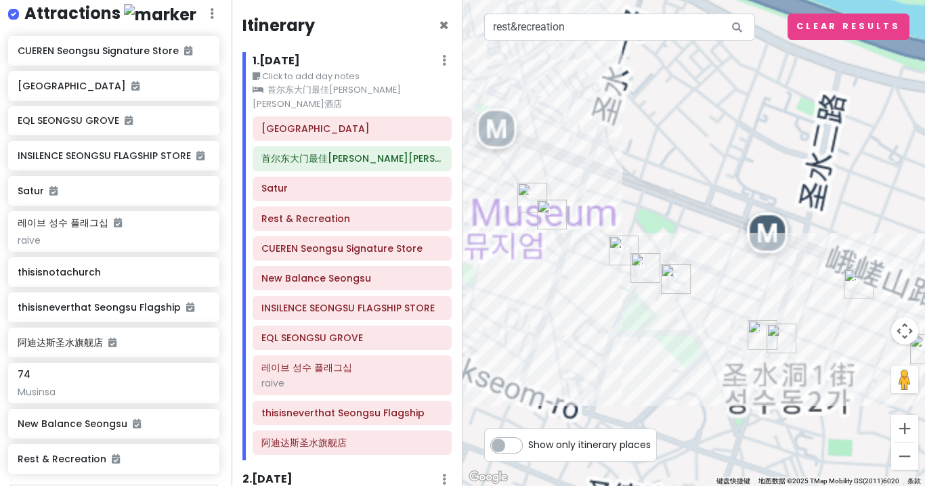
drag, startPoint x: 675, startPoint y: 379, endPoint x: 706, endPoint y: 392, distance: 34.6
click at [706, 392] on div at bounding box center [694, 243] width 463 height 486
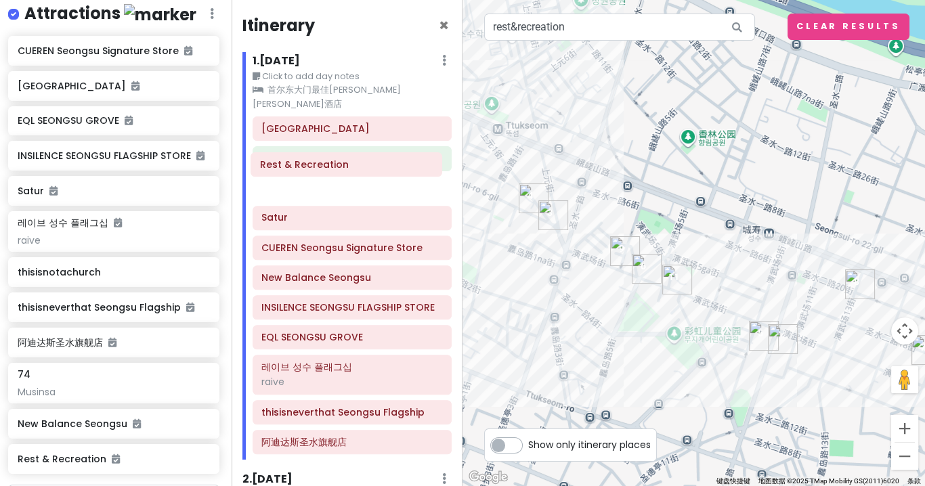
drag, startPoint x: 313, startPoint y: 205, endPoint x: 312, endPoint y: 167, distance: 38.0
click at [312, 167] on div "[GEOGRAPHIC_DATA]最佳[PERSON_NAME][PERSON_NAME]酒店 Satur Rest & Recreation CUEREN …" at bounding box center [352, 288] width 220 height 343
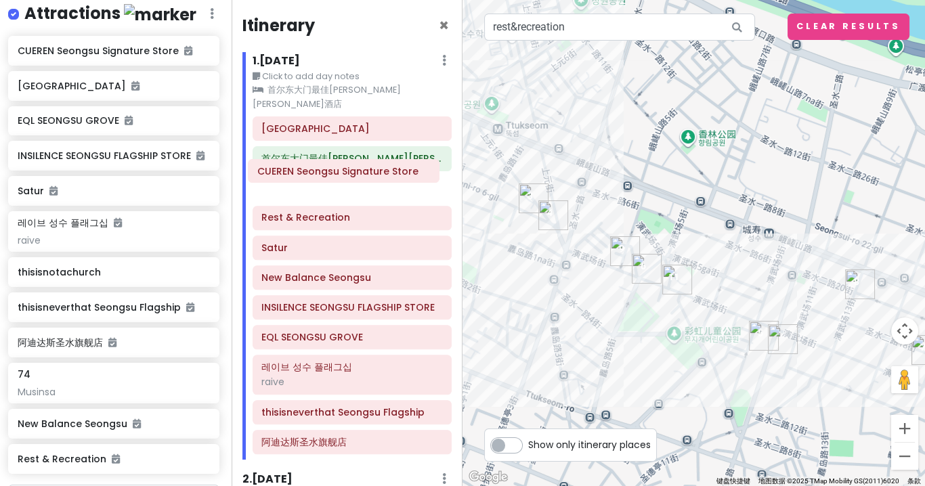
drag, startPoint x: 323, startPoint y: 232, endPoint x: 319, endPoint y: 171, distance: 61.1
click at [319, 171] on div "[GEOGRAPHIC_DATA]最佳[PERSON_NAME][PERSON_NAME]酒店 Rest & Recreation Satur CUEREN …" at bounding box center [352, 288] width 220 height 343
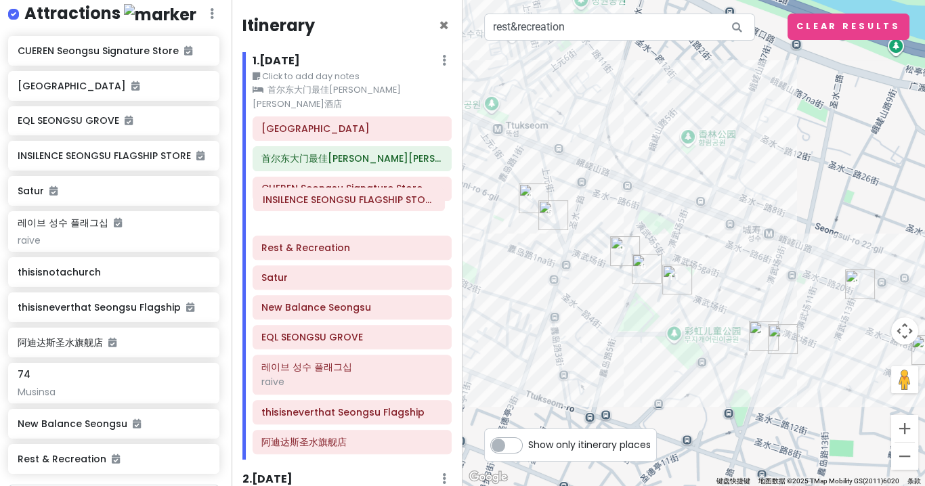
drag, startPoint x: 333, startPoint y: 296, endPoint x: 334, endPoint y: 205, distance: 90.8
click at [334, 205] on div "[GEOGRAPHIC_DATA]最佳[PERSON_NAME][PERSON_NAME]酒店 CUEREN Seongsu Signature Store …" at bounding box center [352, 288] width 220 height 343
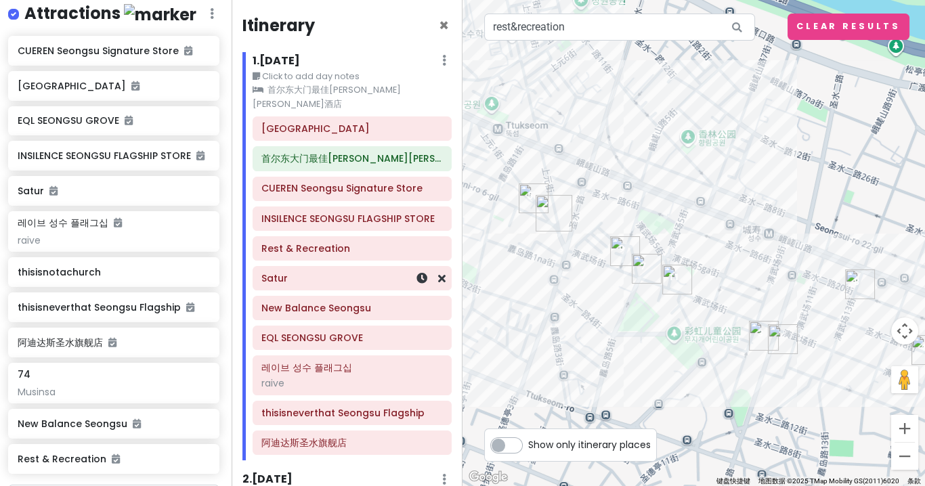
click at [339, 270] on div "Satur" at bounding box center [351, 278] width 181 height 19
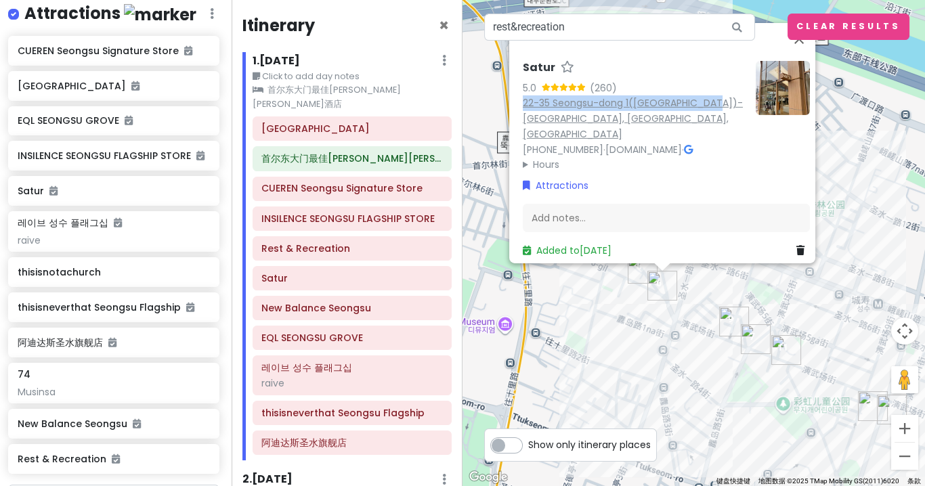
drag, startPoint x: 512, startPoint y: 125, endPoint x: 690, endPoint y: 127, distance: 177.5
click at [690, 127] on div "Satur 5.0 (260) 22-35 Seongsu-dong 1([GEOGRAPHIC_DATA])-[GEOGRAPHIC_DATA], [GEO…" at bounding box center [667, 160] width 298 height 208
copy link "22-35 Seongsu-dong 1([GEOGRAPHIC_DATA])-[GEOGRAPHIC_DATA], [GEOGRAPHIC_DATA],"
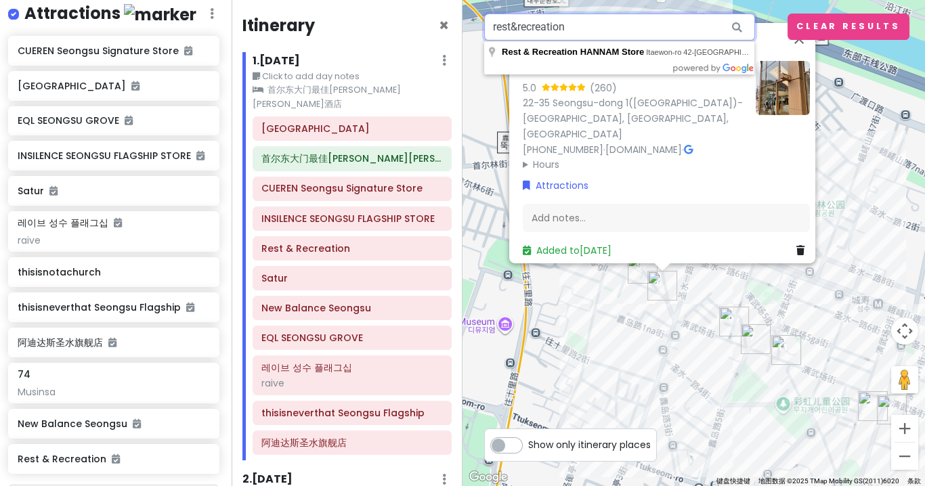
drag, startPoint x: 577, startPoint y: 31, endPoint x: 444, endPoint y: 31, distance: 133.4
click at [444, 31] on div "[GEOGRAPHIC_DATA] September Private Change Dates Make a Copy Delete Trip Give F…" at bounding box center [462, 243] width 925 height 486
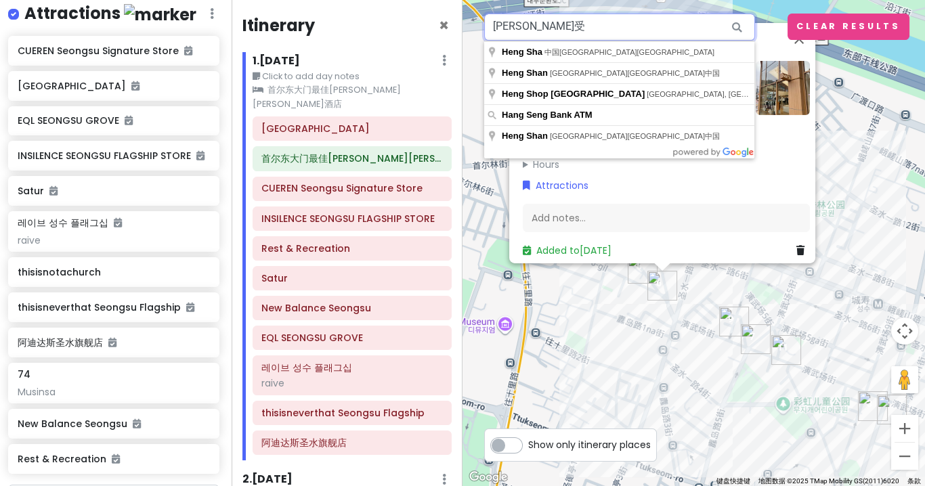
type input "[PERSON_NAME]"
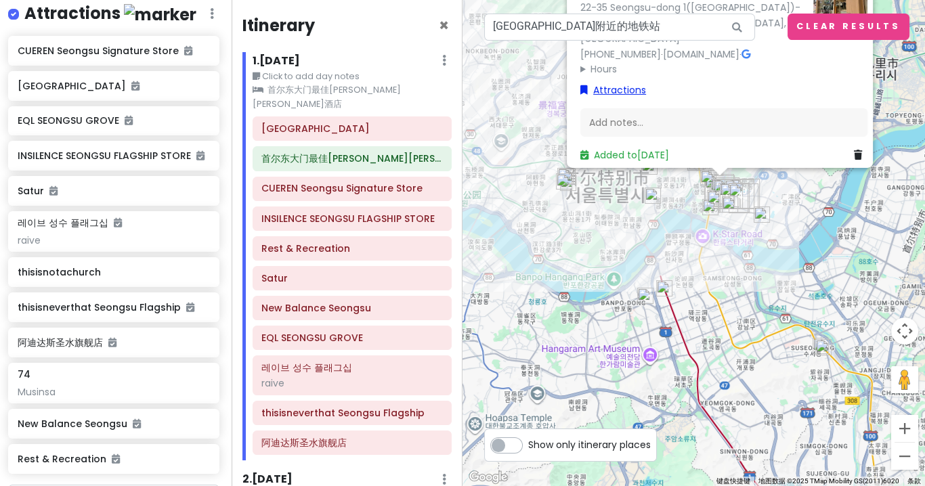
click at [613, 83] on link "Attractions" at bounding box center [614, 90] width 66 height 15
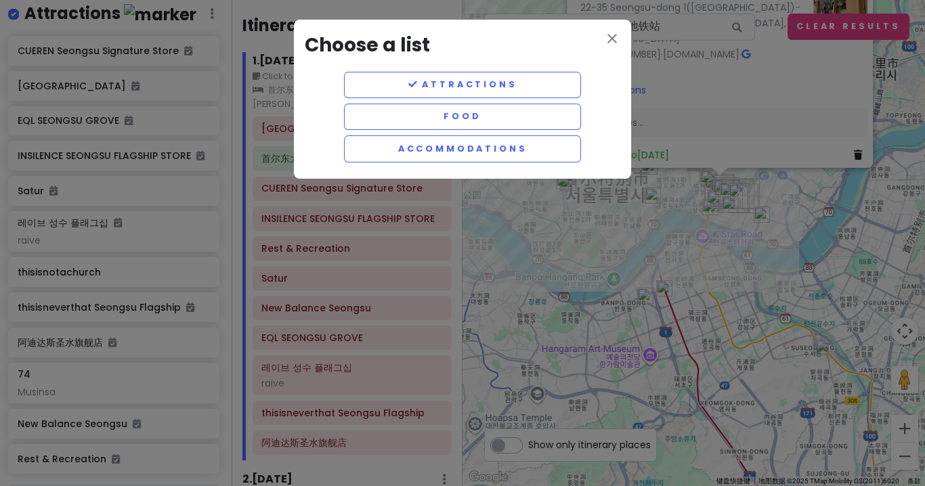
click at [666, 75] on div "close Choose a list Attractions Food Accommodations" at bounding box center [462, 243] width 925 height 486
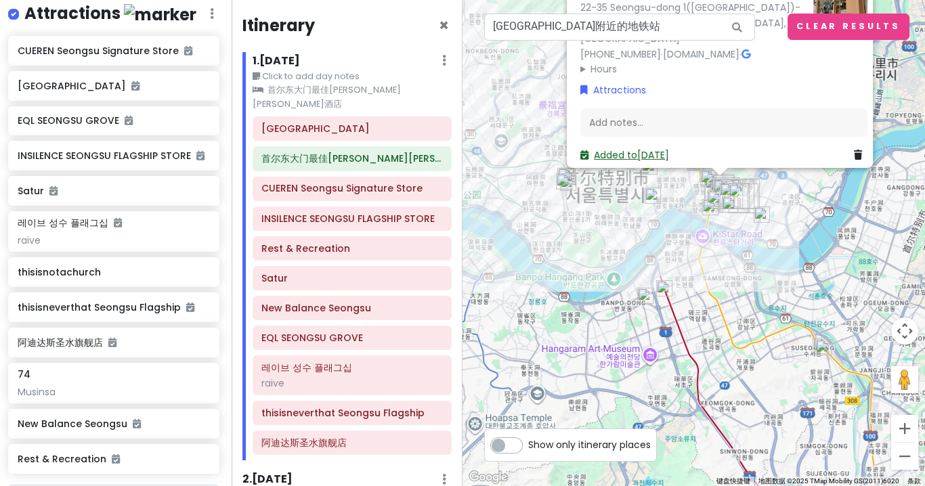
click at [647, 148] on link "Added to [DATE]" at bounding box center [625, 155] width 89 height 14
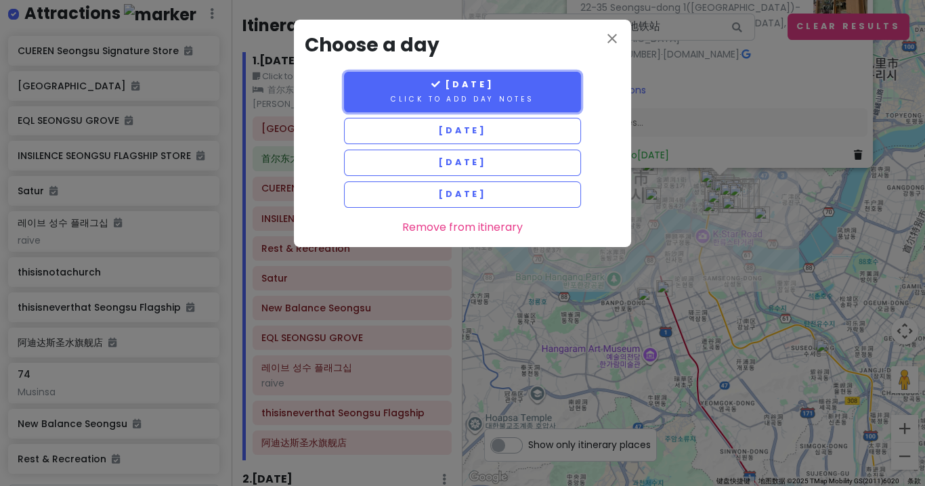
click at [541, 90] on button "[DATE] Click to add day notes" at bounding box center [462, 92] width 237 height 41
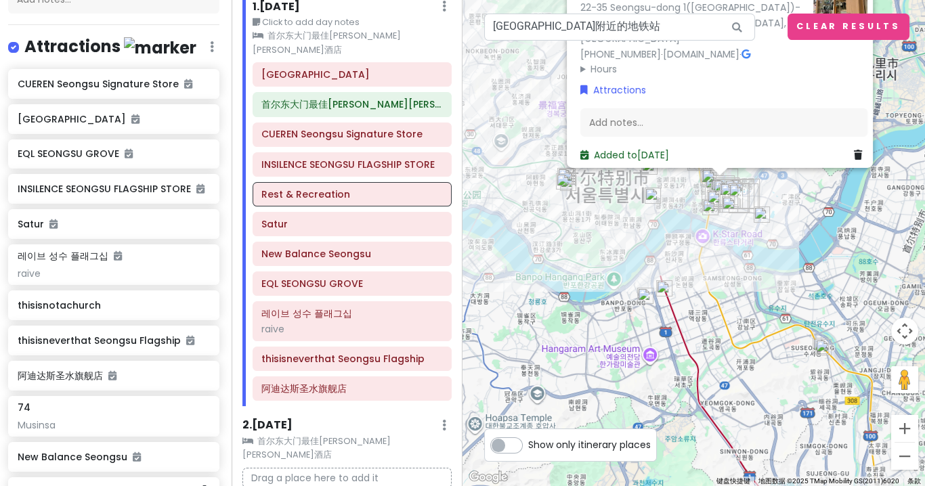
scroll to position [215, 2]
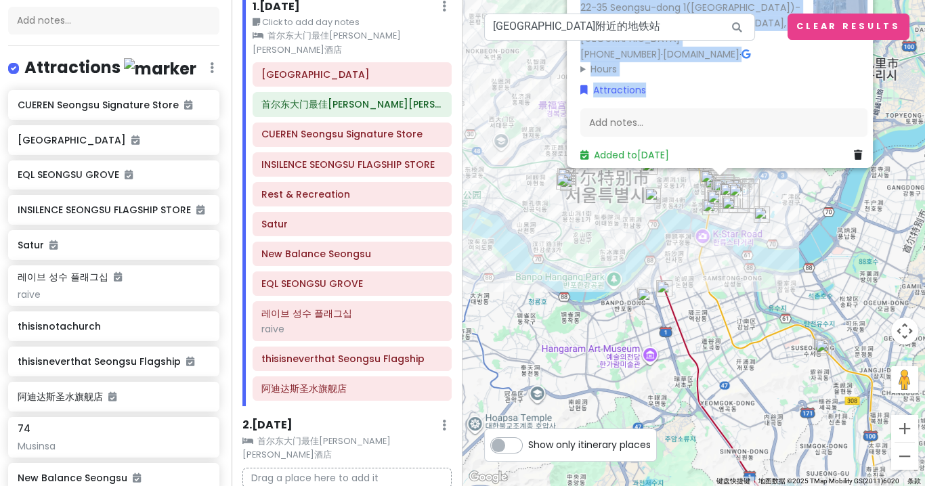
drag, startPoint x: 795, startPoint y: 89, endPoint x: 797, endPoint y: 175, distance: 85.4
click at [797, 175] on div "Satur 5.0 (260) 22-35 Seongsu-dong 1([GEOGRAPHIC_DATA])-[GEOGRAPHIC_DATA], [GEO…" at bounding box center [694, 243] width 463 height 486
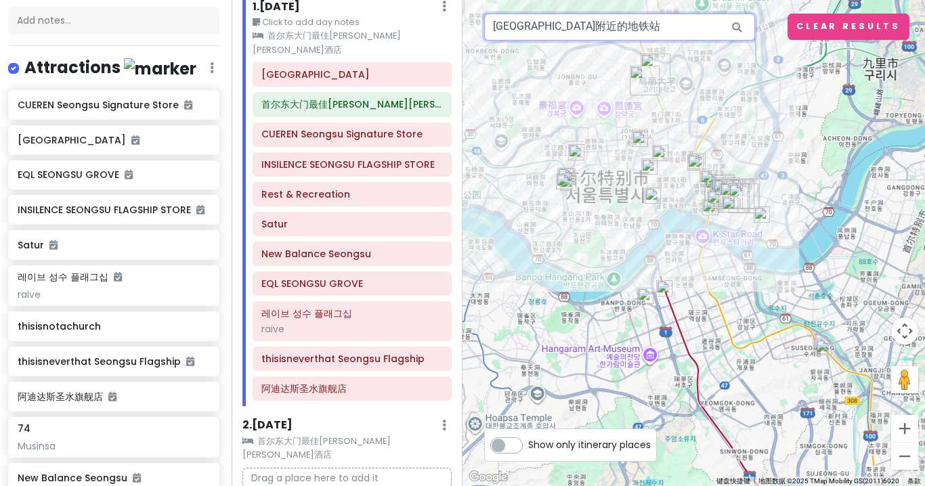
click at [602, 39] on input "[GEOGRAPHIC_DATA]附近的地铁站" at bounding box center [619, 27] width 271 height 27
drag, startPoint x: 538, startPoint y: 28, endPoint x: 658, endPoint y: 27, distance: 120.6
click at [658, 27] on input "[GEOGRAPHIC_DATA]附近的地铁站" at bounding box center [619, 27] width 271 height 27
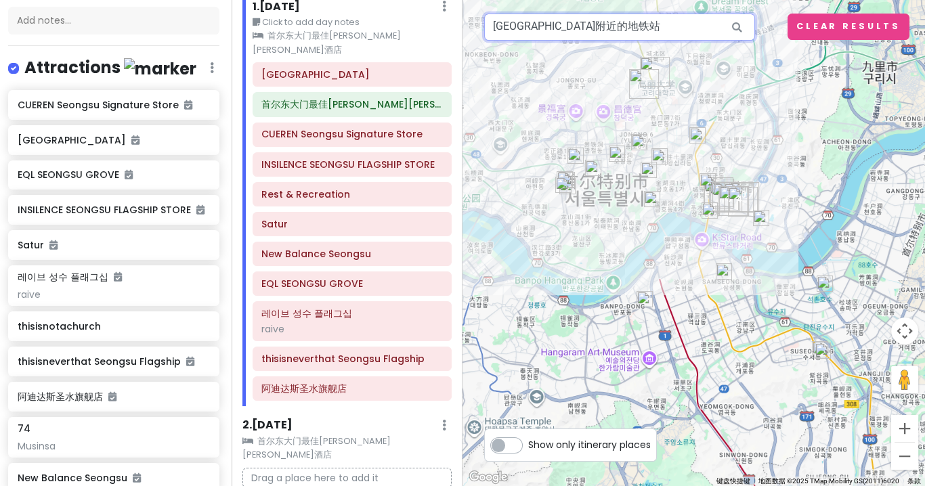
click at [619, 39] on input "[GEOGRAPHIC_DATA]附近的地铁站" at bounding box center [619, 27] width 271 height 27
drag, startPoint x: 562, startPoint y: 27, endPoint x: 624, endPoint y: 26, distance: 61.6
click at [624, 26] on input "[GEOGRAPHIC_DATA]附近的地铁站" at bounding box center [619, 27] width 271 height 27
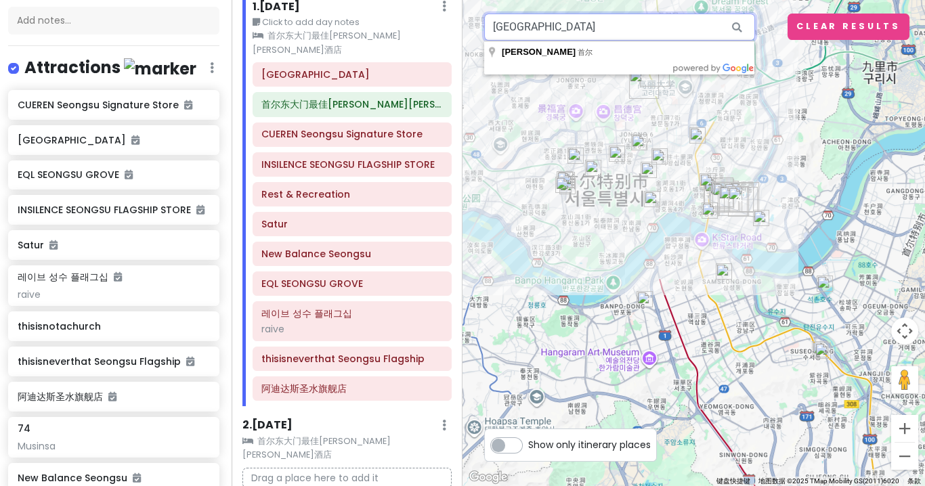
type input "[GEOGRAPHIC_DATA]"
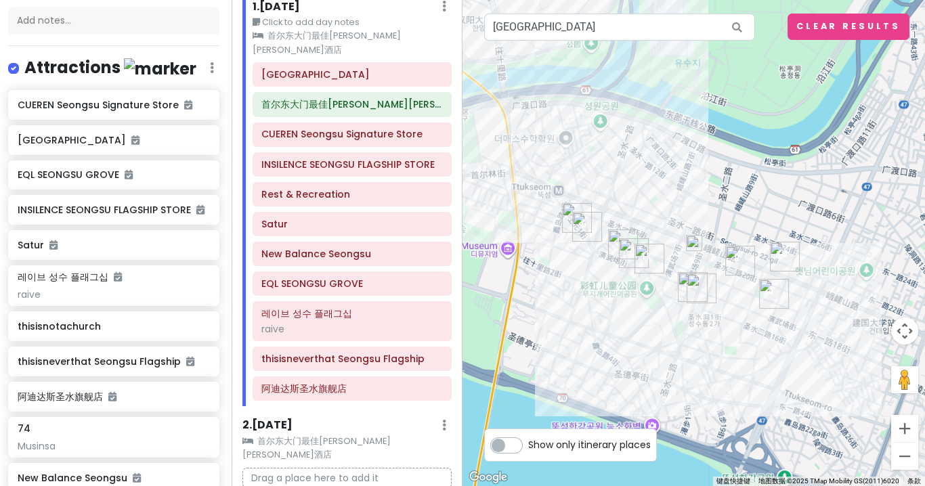
click at [698, 242] on img at bounding box center [694, 243] width 16 height 16
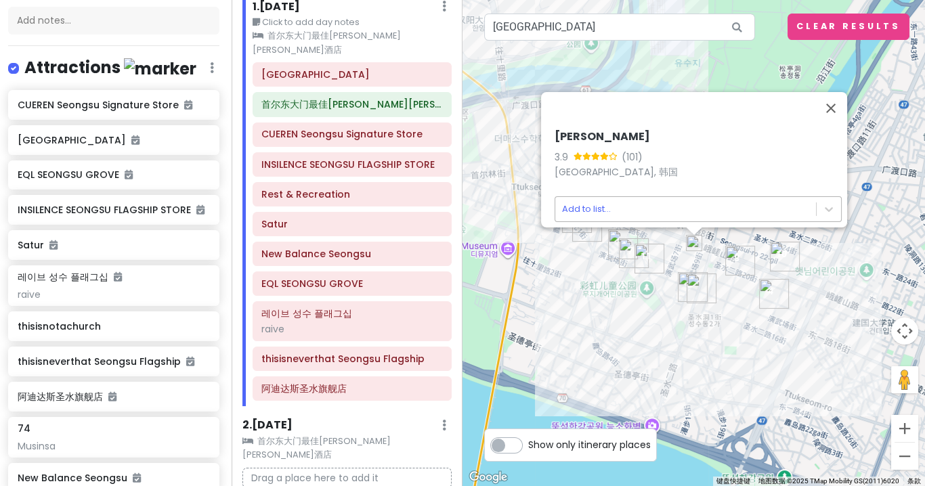
click at [587, 198] on body "[GEOGRAPHIC_DATA] September Private Change Dates Make a Copy Delete Trip Give F…" at bounding box center [462, 243] width 925 height 486
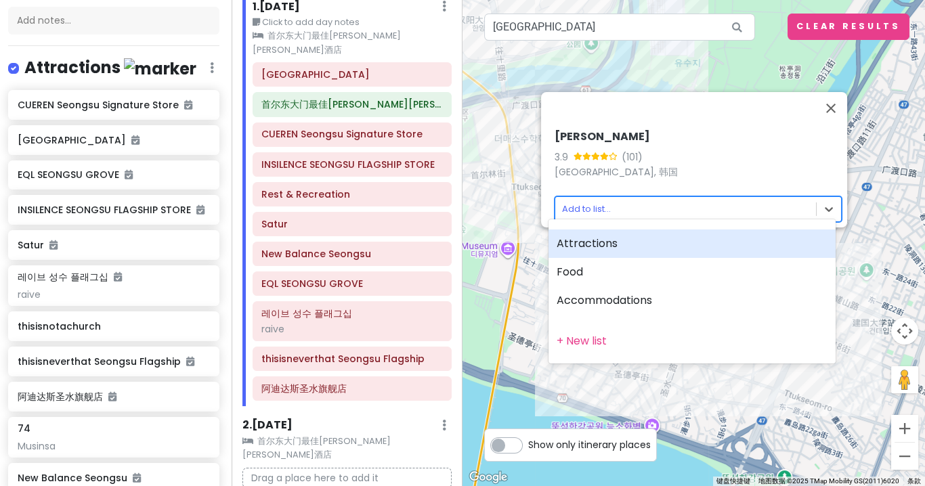
click at [616, 253] on div "Attractions" at bounding box center [692, 244] width 287 height 28
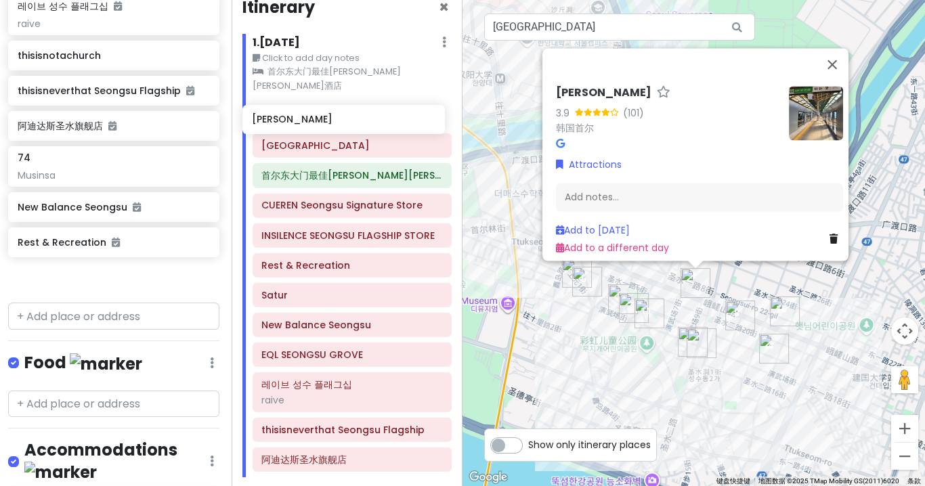
scroll to position [14, 0]
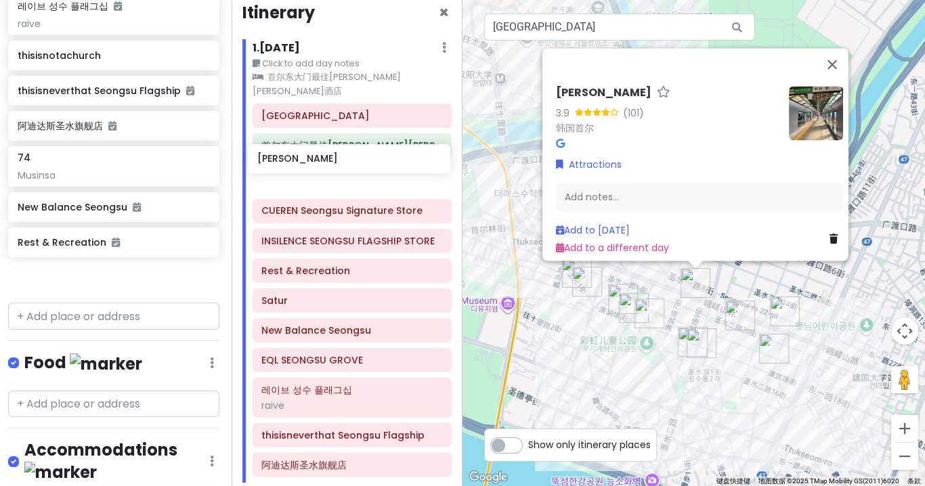
drag, startPoint x: 123, startPoint y: 261, endPoint x: 363, endPoint y: 162, distance: 259.6
click at [363, 162] on div "[GEOGRAPHIC_DATA] September Private Change Dates Make a Copy Delete Trip Give F…" at bounding box center [462, 243] width 925 height 486
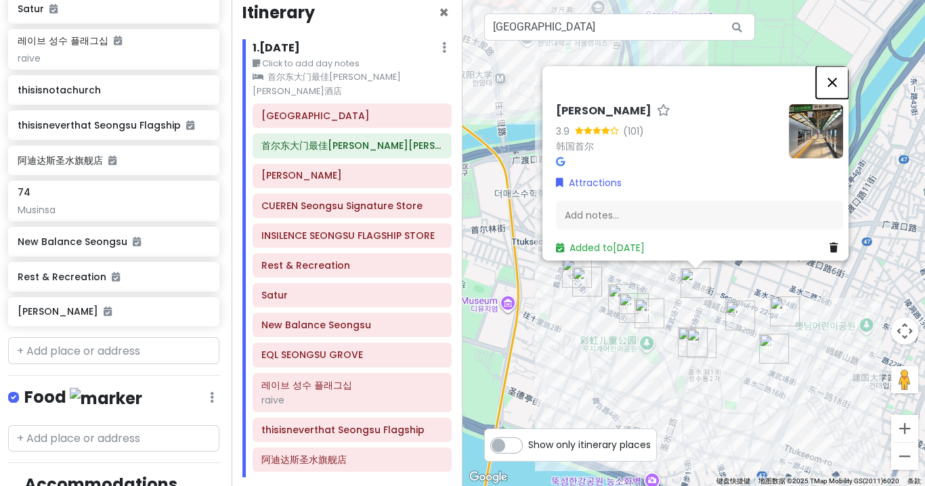
click at [835, 74] on button "关闭" at bounding box center [832, 82] width 33 height 33
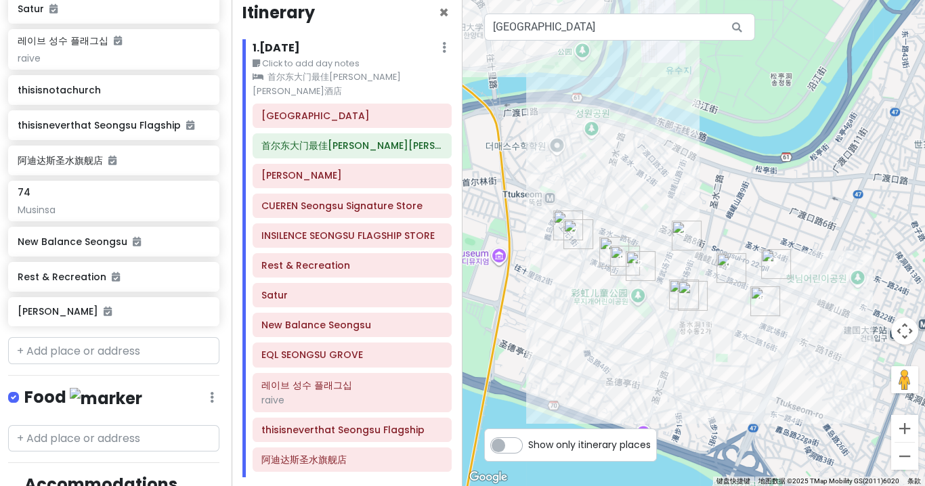
drag, startPoint x: 563, startPoint y: 226, endPoint x: 557, endPoint y: 190, distance: 36.4
click at [557, 190] on div at bounding box center [694, 243] width 463 height 486
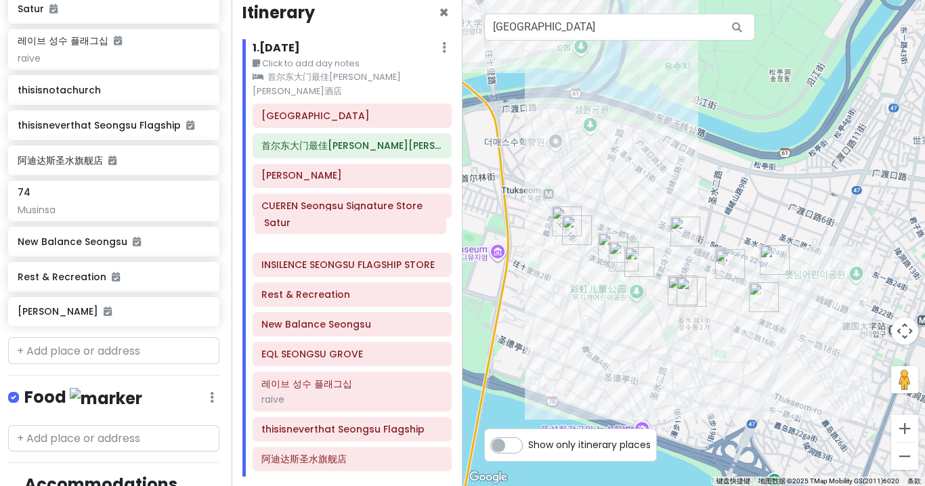
drag, startPoint x: 336, startPoint y: 275, endPoint x: 339, endPoint y: 220, distance: 54.9
click at [339, 220] on div "[GEOGRAPHIC_DATA]最佳[PERSON_NAME][PERSON_NAME][GEOGRAPHIC_DATA]寿 CUEREN Seongsu …" at bounding box center [352, 290] width 220 height 373
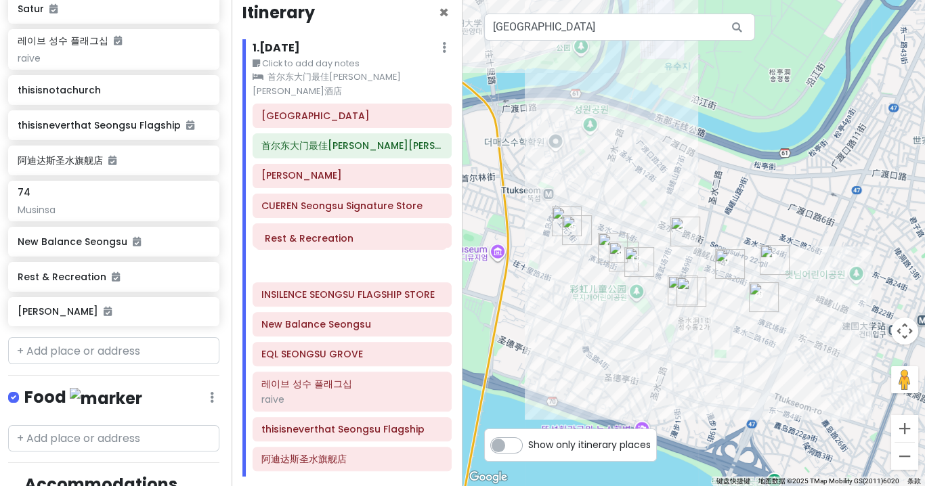
drag, startPoint x: 327, startPoint y: 280, endPoint x: 331, endPoint y: 242, distance: 38.1
click at [331, 242] on div "[GEOGRAPHIC_DATA]最佳[PERSON_NAME][PERSON_NAME][GEOGRAPHIC_DATA]寿 CUEREN Seongsu …" at bounding box center [352, 290] width 220 height 373
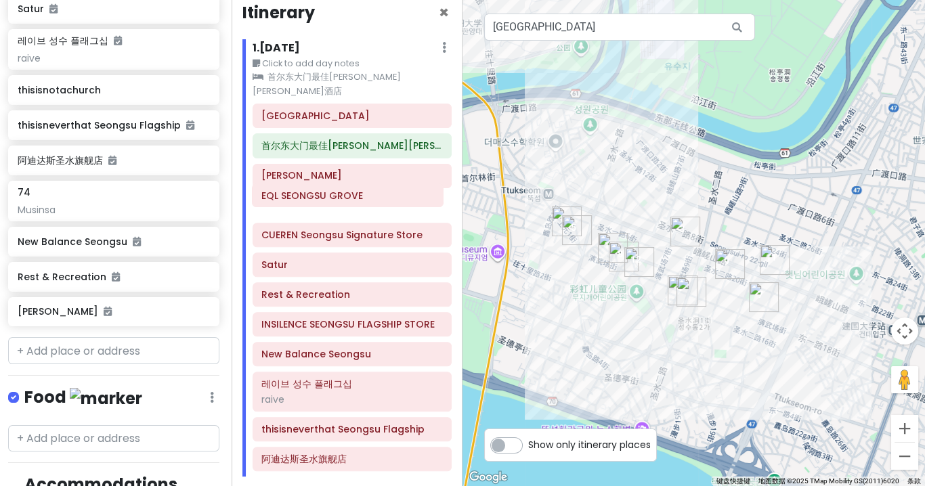
drag, startPoint x: 313, startPoint y: 338, endPoint x: 313, endPoint y: 197, distance: 140.9
click at [313, 197] on div "仁川国际机场 首尔东大门最佳[PERSON_NAME][PERSON_NAME][GEOGRAPHIC_DATA]寿 CUEREN Seongsu Signa…" at bounding box center [352, 290] width 220 height 373
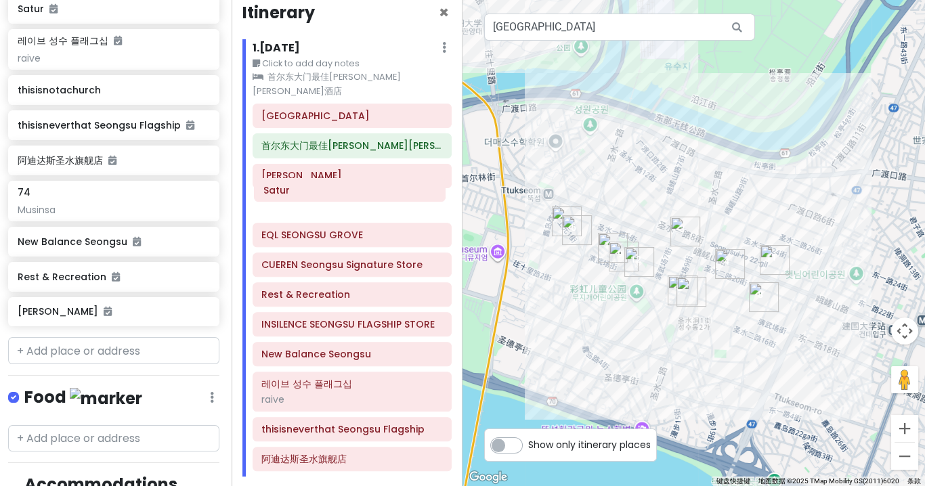
drag, startPoint x: 309, startPoint y: 256, endPoint x: 311, endPoint y: 198, distance: 58.3
click at [311, 198] on div "[GEOGRAPHIC_DATA]最佳[PERSON_NAME][PERSON_NAME][GEOGRAPHIC_DATA]寿 EQL [GEOGRAPHIC…" at bounding box center [352, 290] width 220 height 373
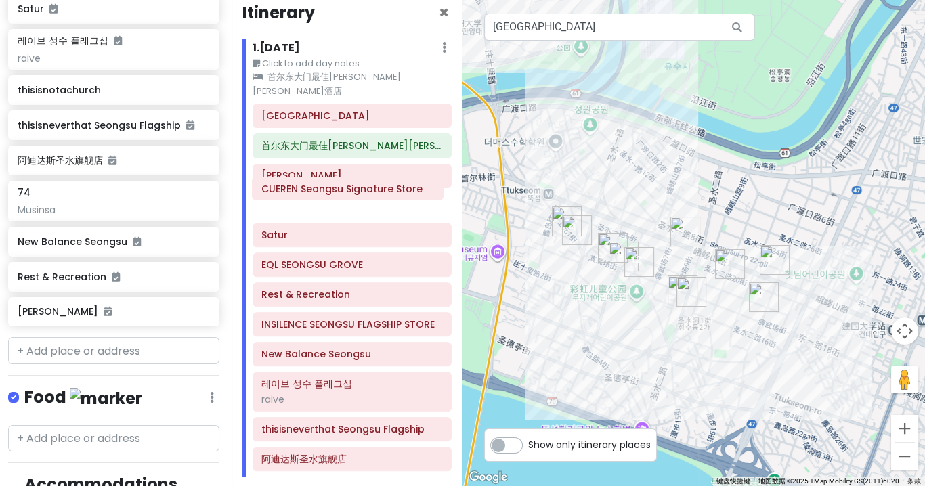
drag, startPoint x: 306, startPoint y: 245, endPoint x: 306, endPoint y: 189, distance: 55.5
click at [306, 189] on div "[GEOGRAPHIC_DATA]最佳[PERSON_NAME][PERSON_NAME][GEOGRAPHIC_DATA]寿 Satur EQL SEONG…" at bounding box center [352, 290] width 220 height 373
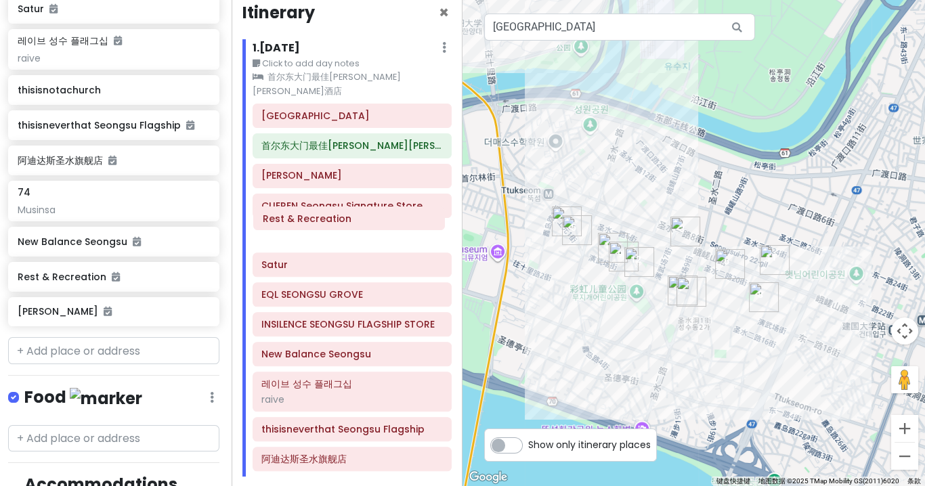
drag, startPoint x: 287, startPoint y: 280, endPoint x: 289, endPoint y: 221, distance: 58.9
click at [289, 221] on div "[GEOGRAPHIC_DATA]最佳[PERSON_NAME][PERSON_NAME][GEOGRAPHIC_DATA]寿 CUEREN Seongsu …" at bounding box center [352, 290] width 220 height 373
drag, startPoint x: 289, startPoint y: 255, endPoint x: 293, endPoint y: 220, distance: 34.8
click at [293, 220] on div "[GEOGRAPHIC_DATA]最佳[PERSON_NAME][PERSON_NAME][GEOGRAPHIC_DATA]寿 CUEREN Seongsu …" at bounding box center [352, 290] width 220 height 373
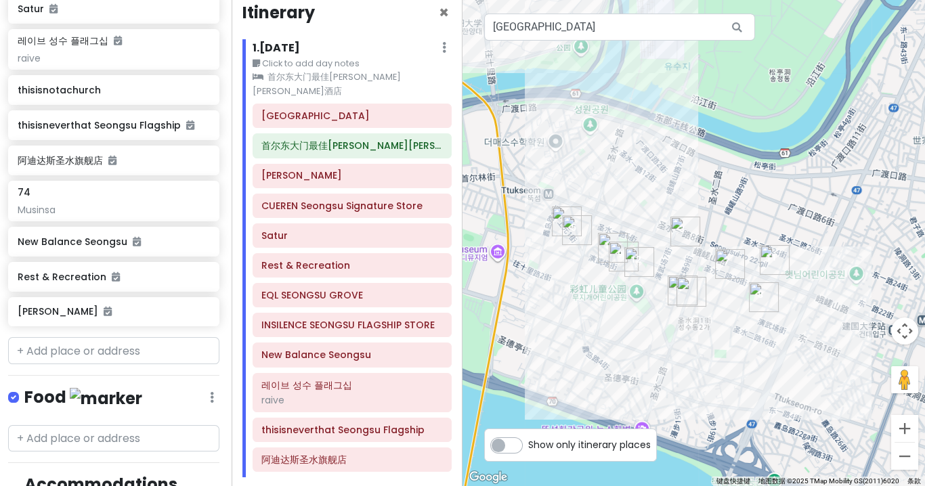
click at [677, 282] on img "74" at bounding box center [692, 292] width 30 height 30
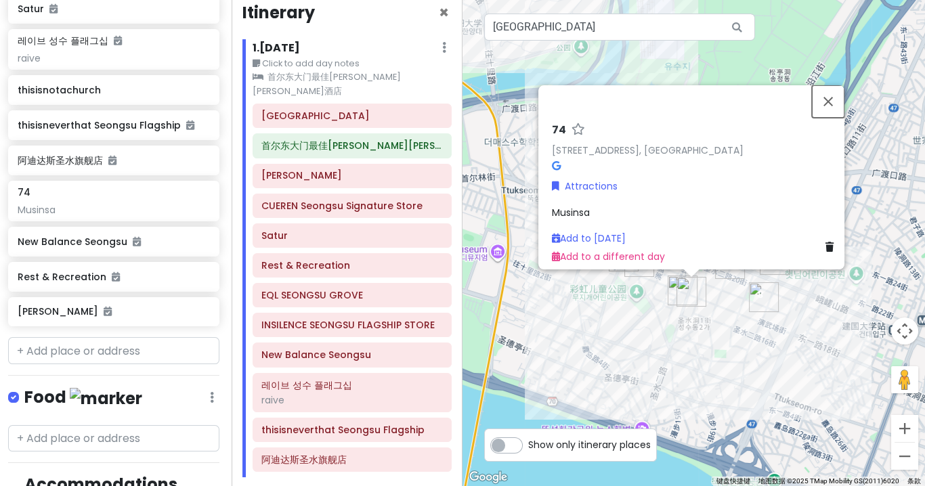
click at [839, 96] on button "关闭" at bounding box center [828, 101] width 33 height 33
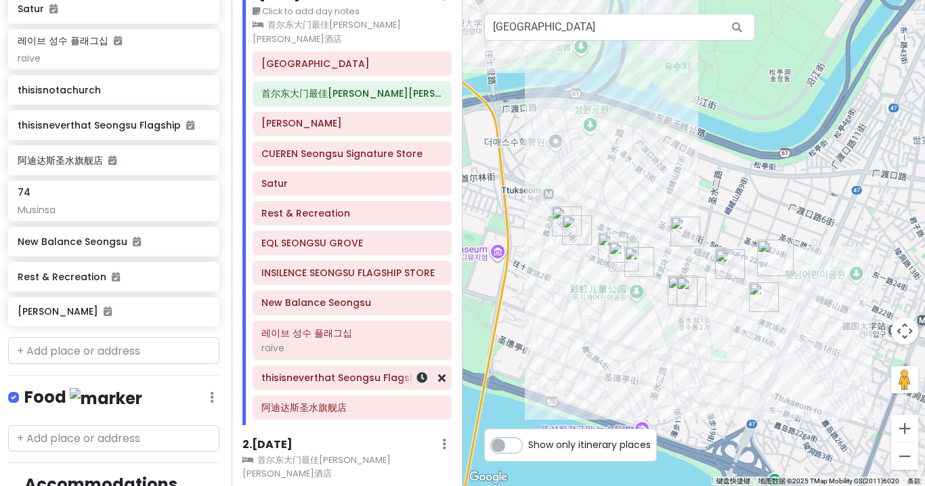
scroll to position [68, 0]
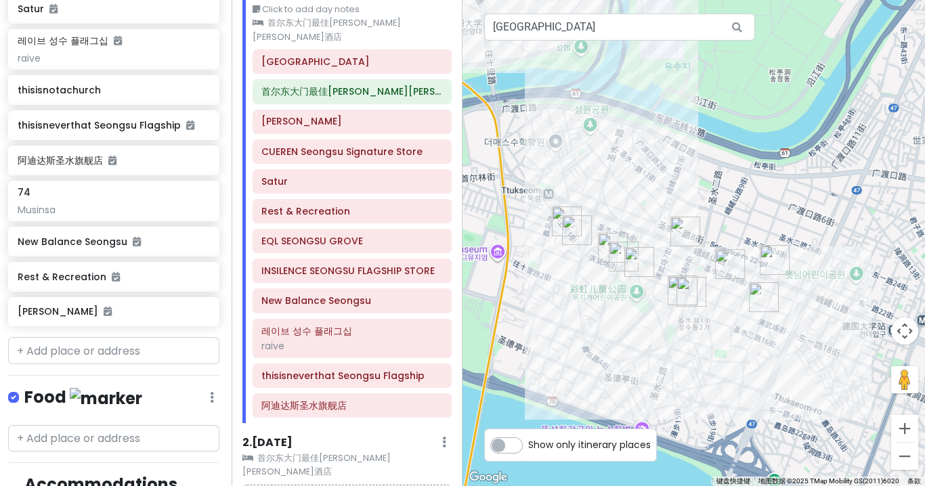
click at [694, 291] on img "74" at bounding box center [692, 292] width 30 height 30
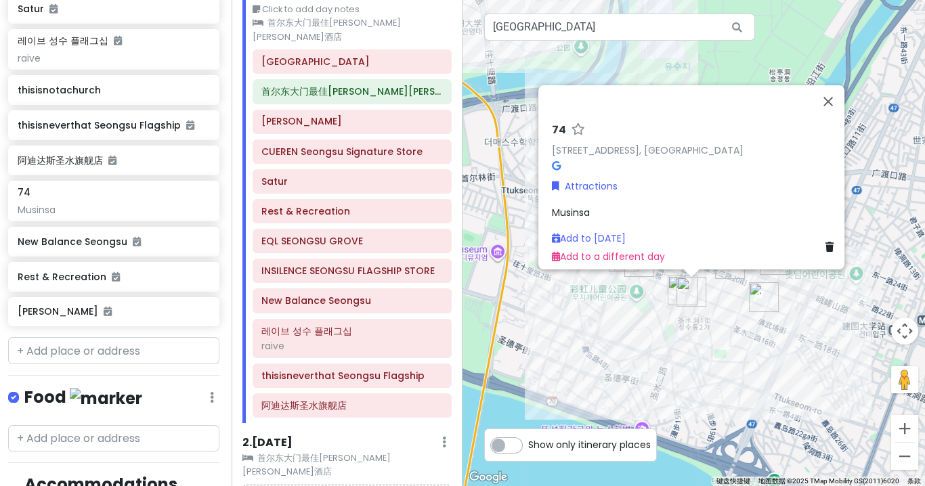
click at [674, 287] on img "CUEREN Seongsu Signature Store" at bounding box center [683, 291] width 30 height 30
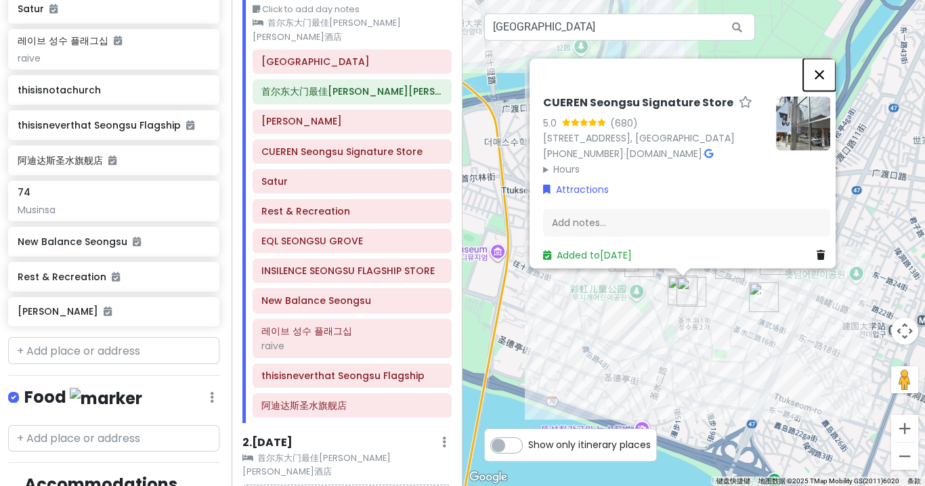
click at [829, 69] on button "关闭" at bounding box center [819, 74] width 33 height 33
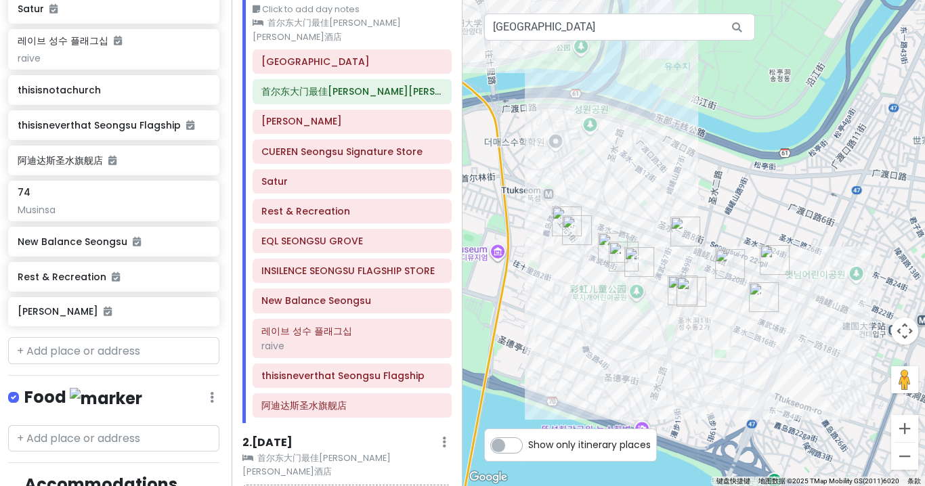
click at [759, 291] on img "INSILENCE SEONGSU FLAGSHIP STORE" at bounding box center [764, 297] width 30 height 30
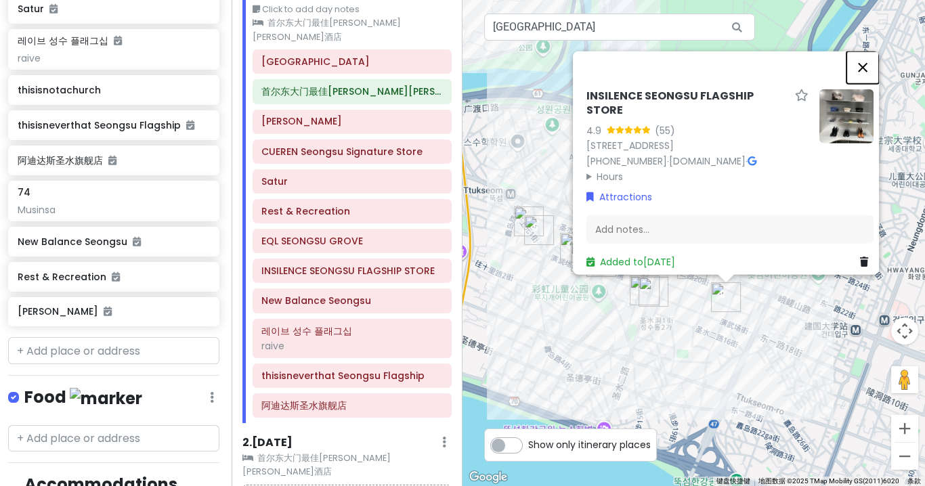
click at [871, 56] on button "关闭" at bounding box center [863, 67] width 33 height 33
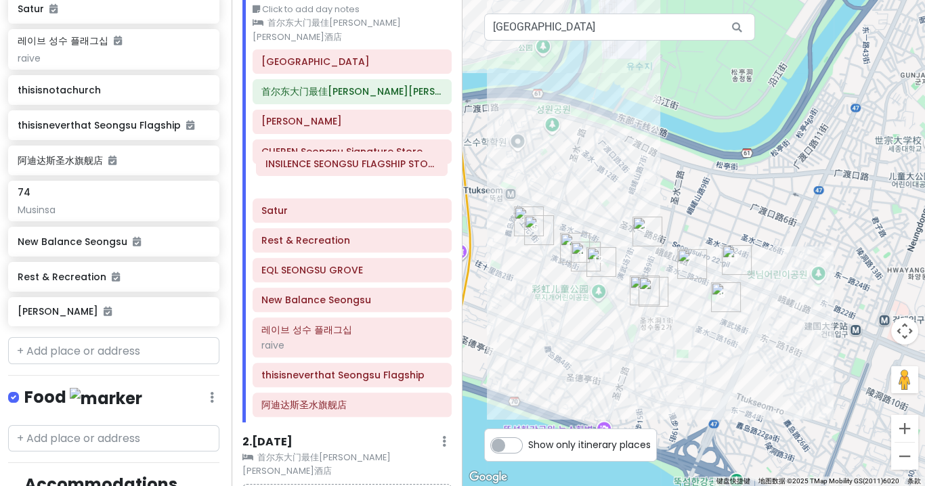
drag, startPoint x: 349, startPoint y: 253, endPoint x: 353, endPoint y: 164, distance: 88.8
click at [353, 164] on div "[GEOGRAPHIC_DATA]最佳[PERSON_NAME][PERSON_NAME][GEOGRAPHIC_DATA]寿 CUEREN Seongsu …" at bounding box center [352, 235] width 220 height 373
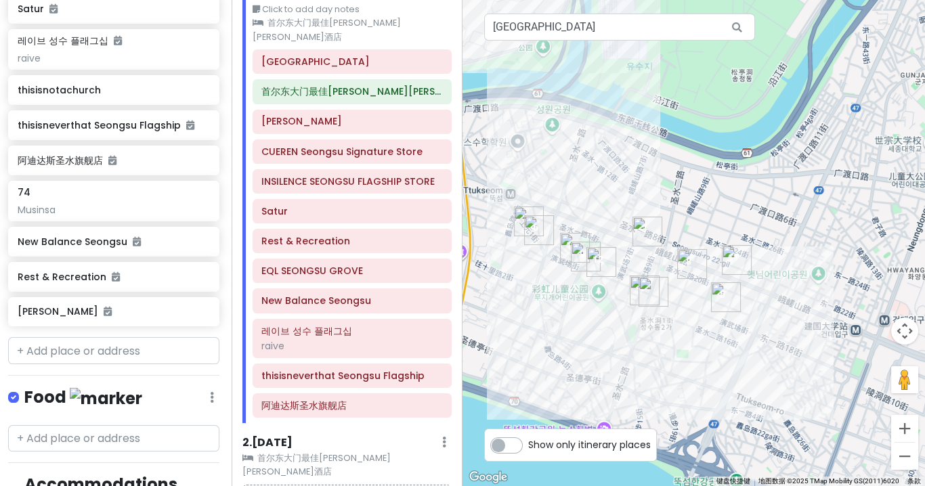
click at [729, 259] on img "thisisneverthat Seongsu Flagship" at bounding box center [737, 260] width 30 height 30
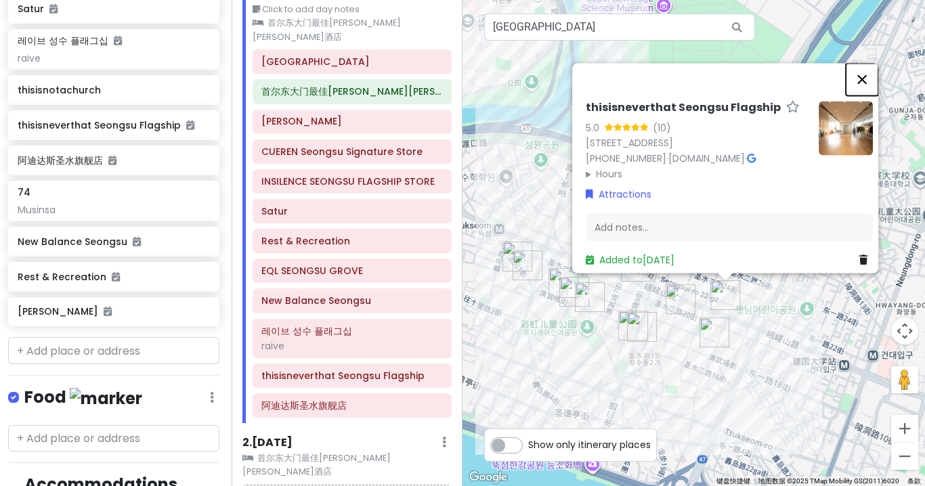
click at [865, 63] on button "关闭" at bounding box center [862, 79] width 33 height 33
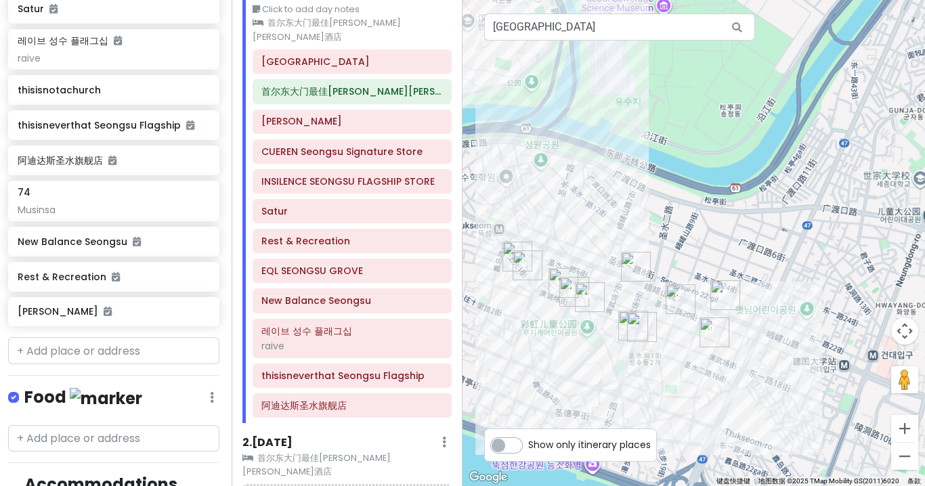
click at [675, 303] on img "EQL SEONGSU GROVE" at bounding box center [681, 299] width 30 height 30
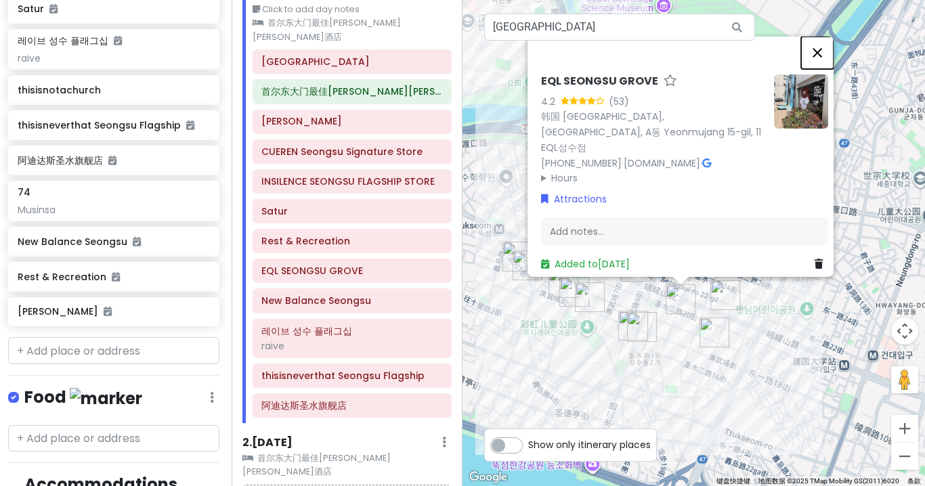
click at [818, 65] on button "关闭" at bounding box center [817, 53] width 33 height 33
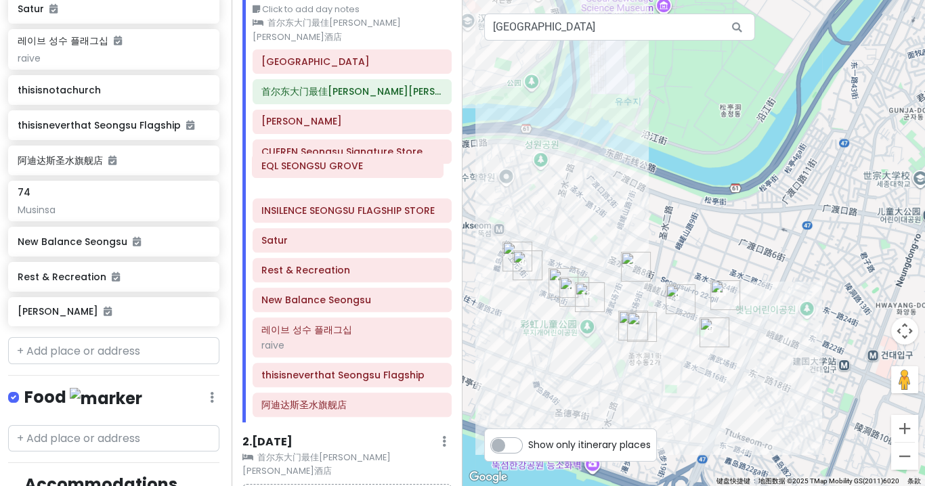
drag, startPoint x: 341, startPoint y: 251, endPoint x: 341, endPoint y: 164, distance: 86.7
click at [341, 164] on div "[GEOGRAPHIC_DATA]最佳[PERSON_NAME][PERSON_NAME][GEOGRAPHIC_DATA]寿 CUEREN Seongsu …" at bounding box center [352, 235] width 220 height 373
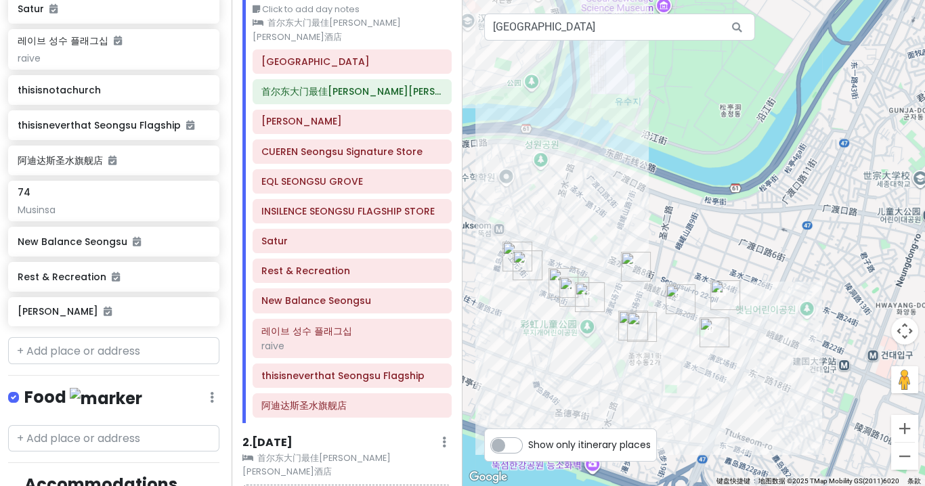
click at [632, 263] on img "城寿" at bounding box center [636, 267] width 30 height 30
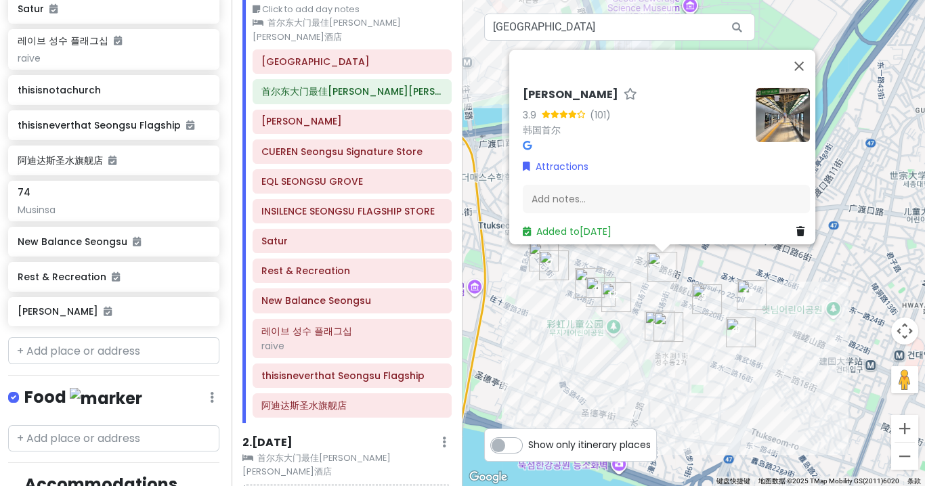
click at [748, 297] on img "thisisneverthat Seongsu Flagship" at bounding box center [752, 295] width 30 height 30
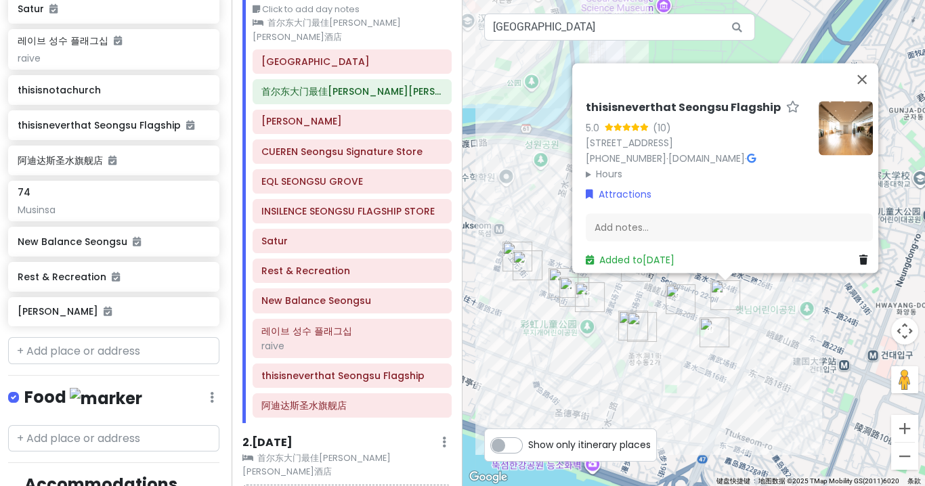
click at [627, 324] on img "74" at bounding box center [642, 327] width 30 height 30
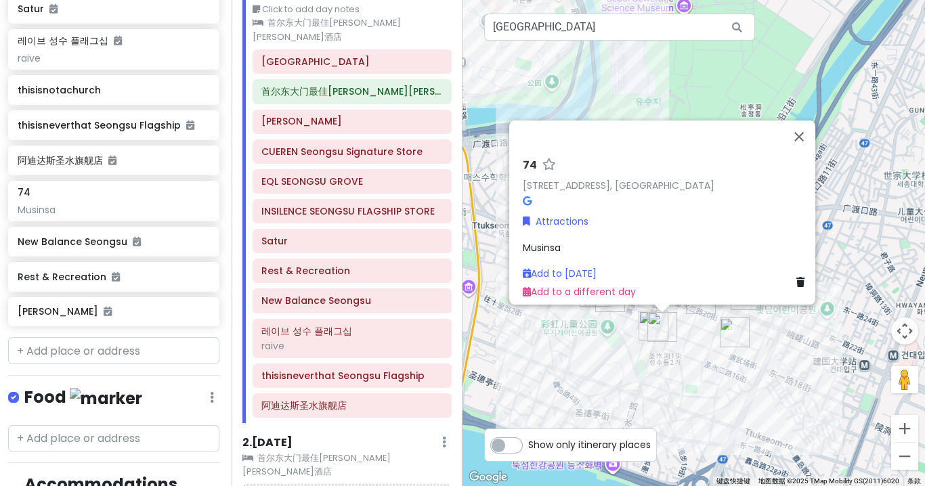
click at [661, 326] on img "74" at bounding box center [663, 327] width 30 height 30
click at [734, 370] on div "若要浏览不同元素，请按箭头键。 [STREET_ADDRESS] Attractions Musinsa Add to [DATE] Add to a dif…" at bounding box center [694, 243] width 463 height 486
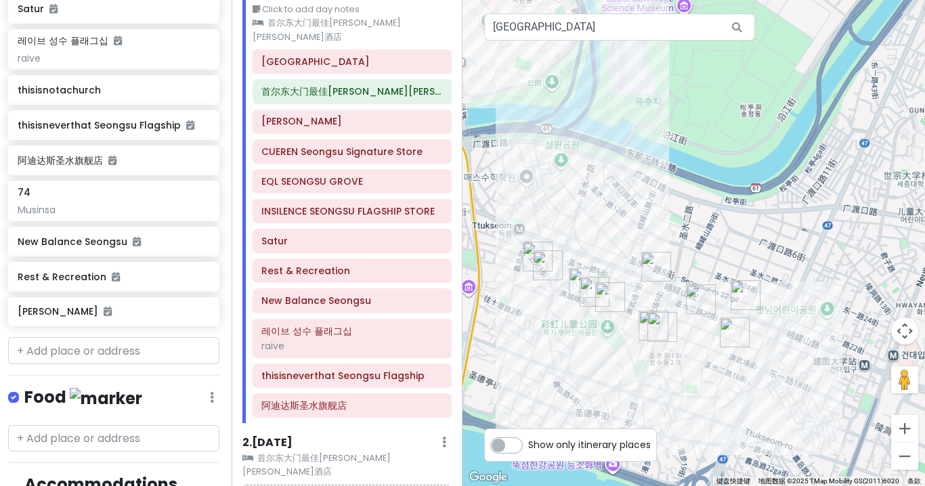
click at [740, 287] on img "thisisneverthat Seongsu Flagship" at bounding box center [746, 295] width 30 height 30
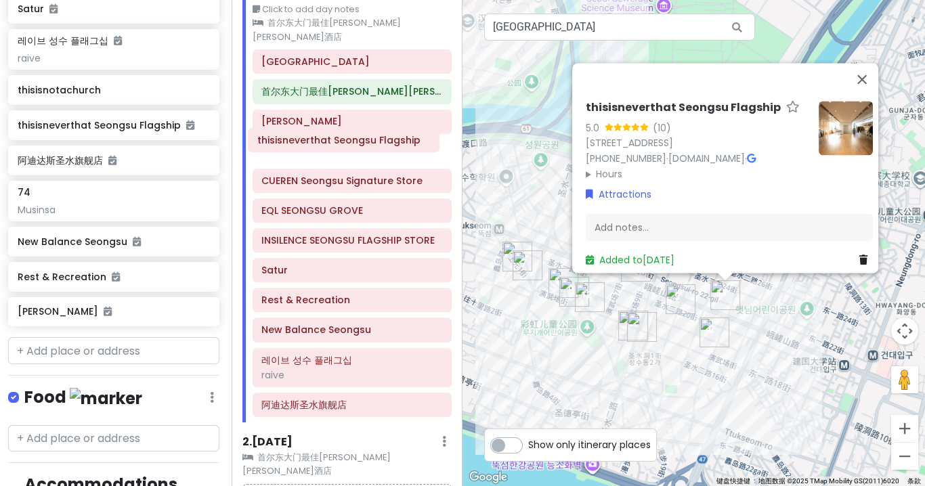
drag, startPoint x: 351, startPoint y: 356, endPoint x: 347, endPoint y: 141, distance: 215.4
click at [347, 141] on div "[GEOGRAPHIC_DATA]最佳[PERSON_NAME][PERSON_NAME][GEOGRAPHIC_DATA]寿 CUEREN Seongsu …" at bounding box center [352, 235] width 220 height 373
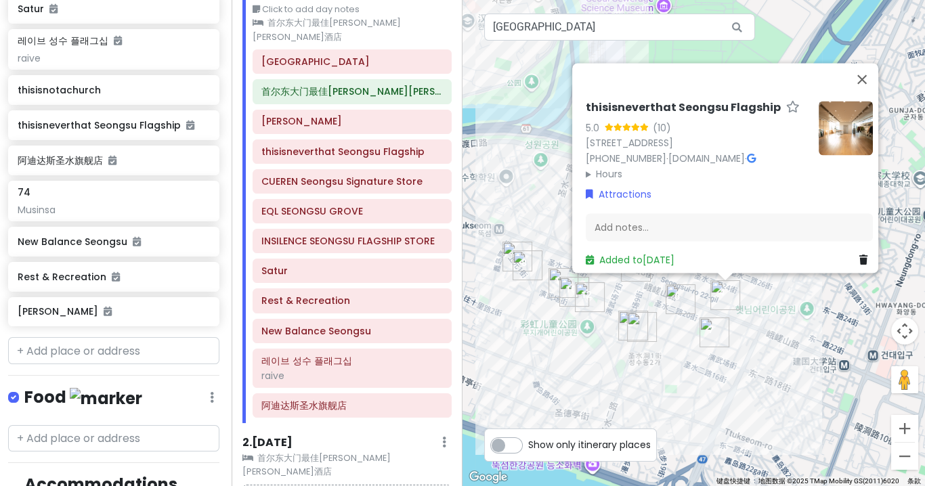
click at [716, 333] on img "INSILENCE SEONGSU FLAGSHIP STORE" at bounding box center [715, 333] width 30 height 30
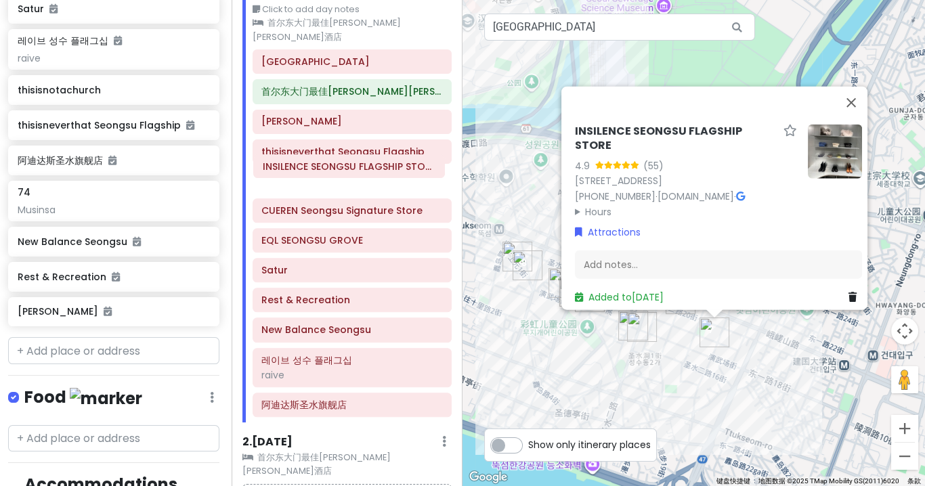
drag, startPoint x: 374, startPoint y: 213, endPoint x: 373, endPoint y: 171, distance: 42.0
click at [373, 171] on div "[GEOGRAPHIC_DATA]最佳[PERSON_NAME][PERSON_NAME][GEOGRAPHIC_DATA]寿 thisisneverthat…" at bounding box center [352, 235] width 220 height 373
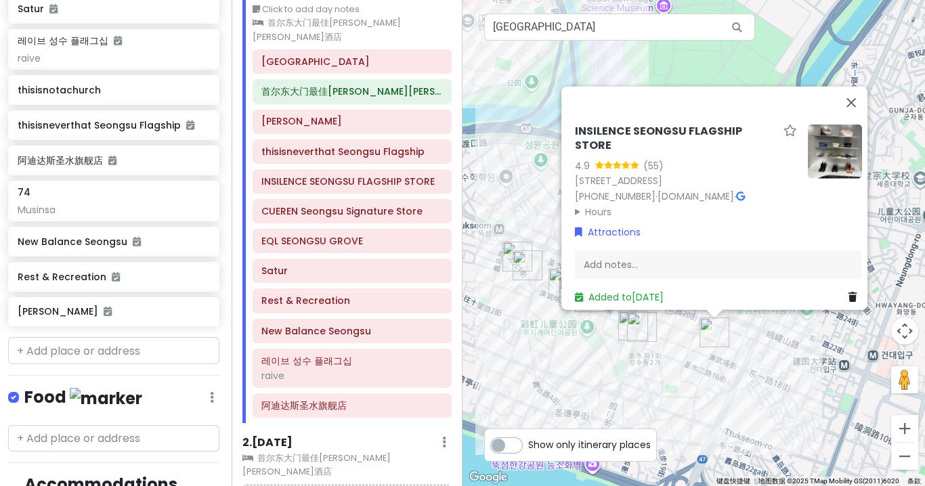
click at [645, 329] on img "74" at bounding box center [642, 327] width 30 height 30
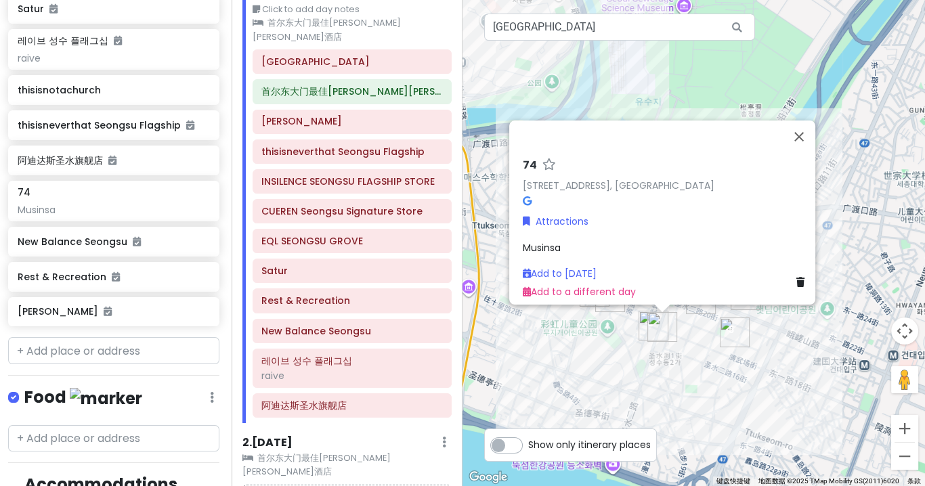
click at [645, 325] on img "CUEREN Seongsu Signature Store" at bounding box center [654, 326] width 30 height 30
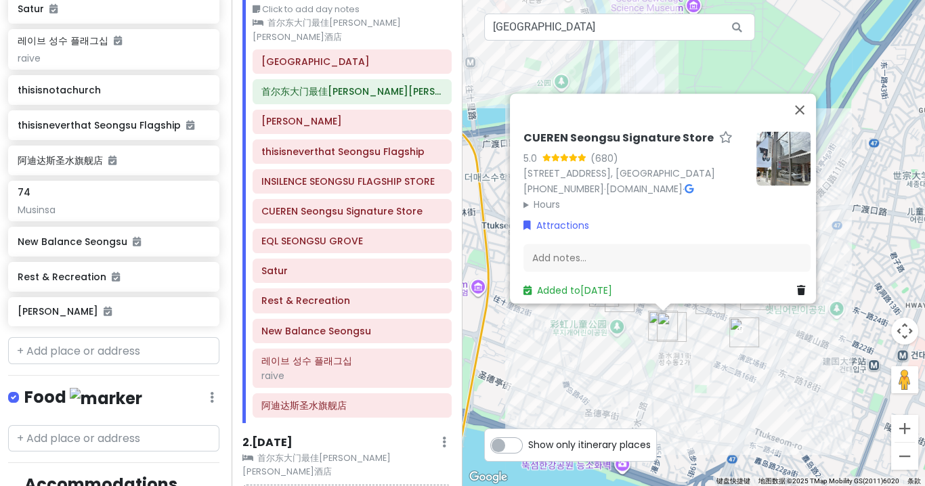
click at [665, 344] on div "CUEREN Seongsu Signature Store 5.0 (680) 71 [GEOGRAPHIC_DATA]-[GEOGRAPHIC_DATA]…" at bounding box center [694, 243] width 463 height 486
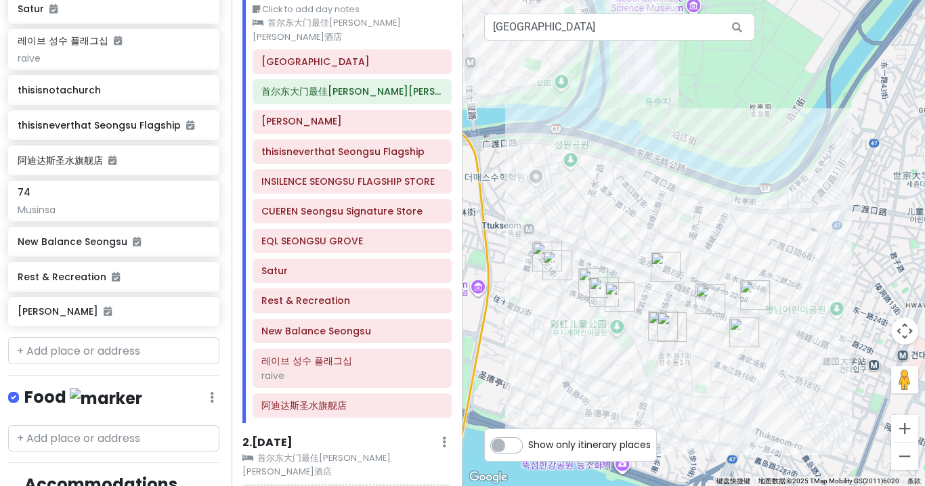
click at [705, 301] on img "EQL SEONGSU GROVE" at bounding box center [711, 299] width 30 height 30
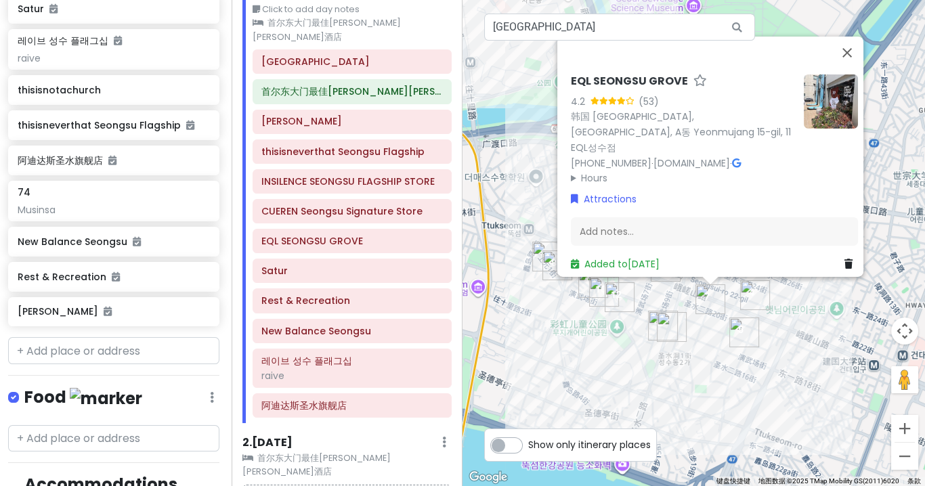
click at [618, 297] on img "阿迪达斯圣水旗舰店" at bounding box center [620, 297] width 30 height 30
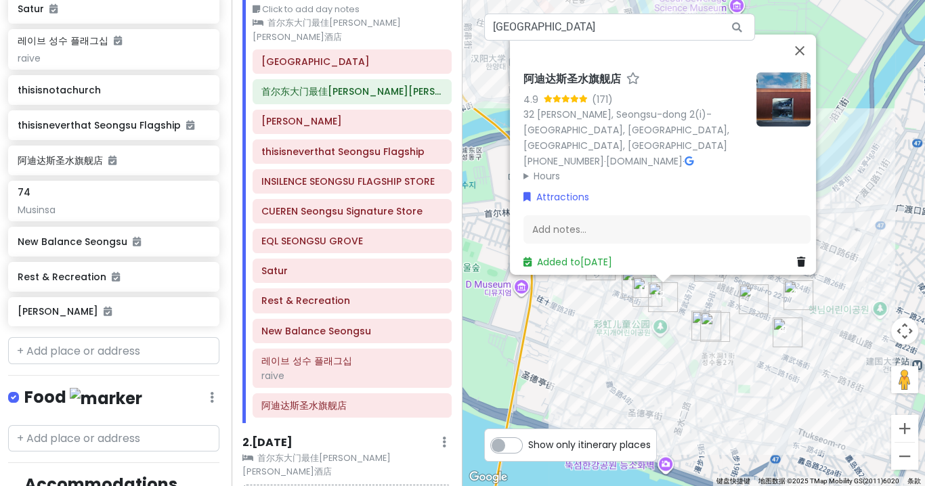
click at [646, 291] on img "New Balance Seongsu" at bounding box center [648, 292] width 30 height 30
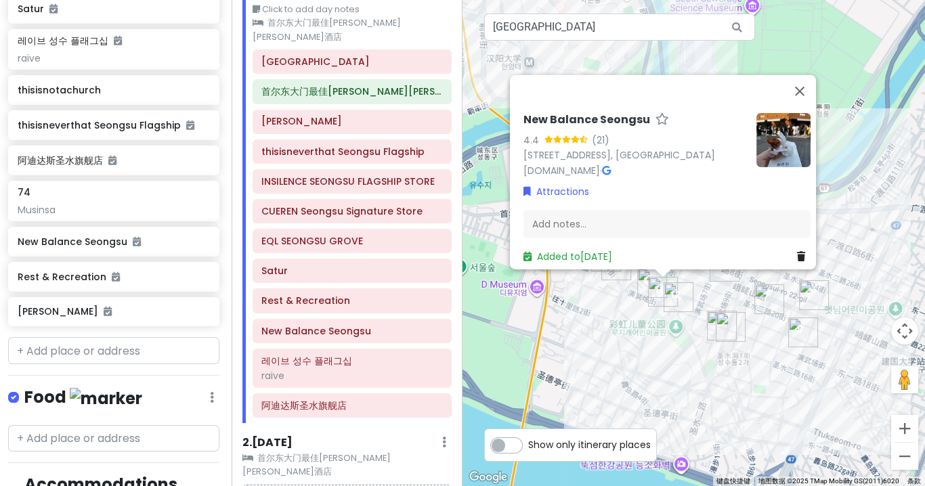
click at [648, 278] on img "New Balance Seongsu" at bounding box center [663, 292] width 30 height 30
click at [658, 290] on img "New Balance Seongsu" at bounding box center [663, 292] width 30 height 30
click at [646, 278] on img "레이브 성수 플래그십" at bounding box center [652, 283] width 30 height 30
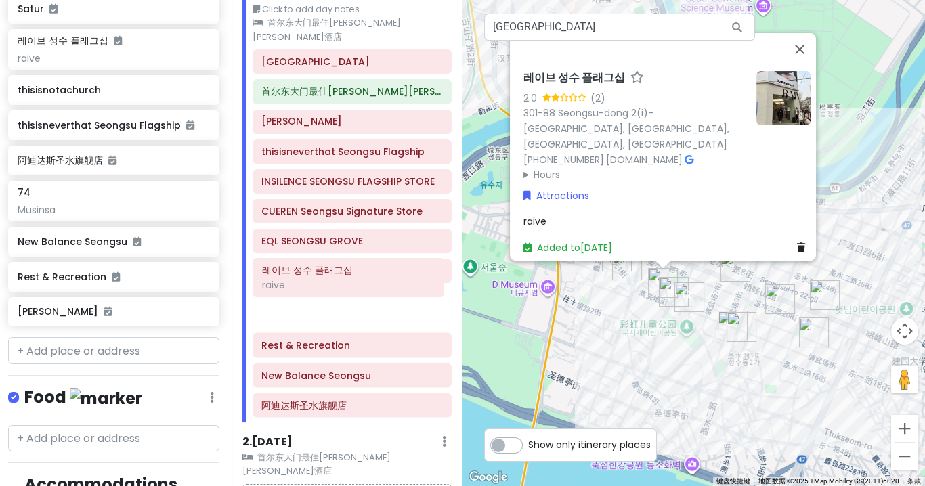
drag, startPoint x: 360, startPoint y: 339, endPoint x: 360, endPoint y: 274, distance: 65.7
click at [360, 274] on div "[GEOGRAPHIC_DATA]最佳[PERSON_NAME][PERSON_NAME][GEOGRAPHIC_DATA]寿 thisisneverthat…" at bounding box center [352, 235] width 220 height 373
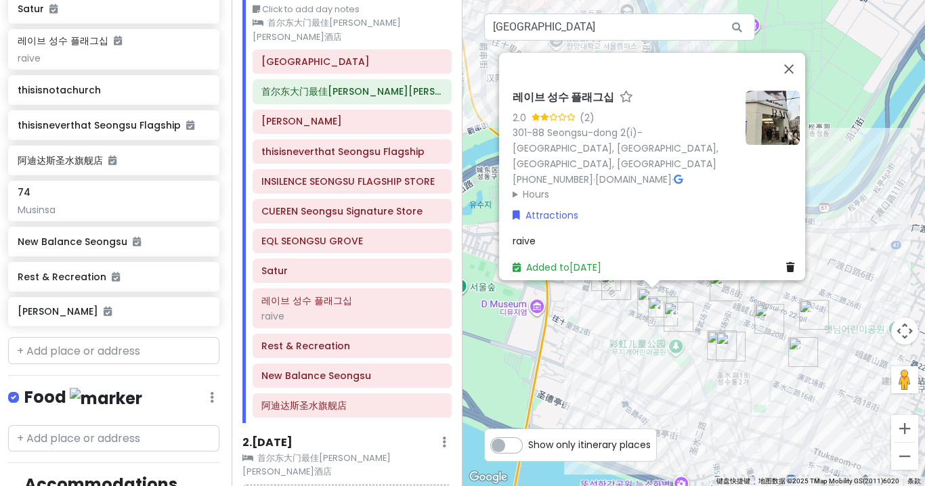
drag, startPoint x: 778, startPoint y: 343, endPoint x: 782, endPoint y: 371, distance: 28.7
click at [782, 371] on div "레이브 성수 플래그십 2.0 (2) 301-88 Seongsu-dong 2(i)-[GEOGRAPHIC_DATA], [GEOGRAPHIC_DAT…" at bounding box center [694, 243] width 463 height 486
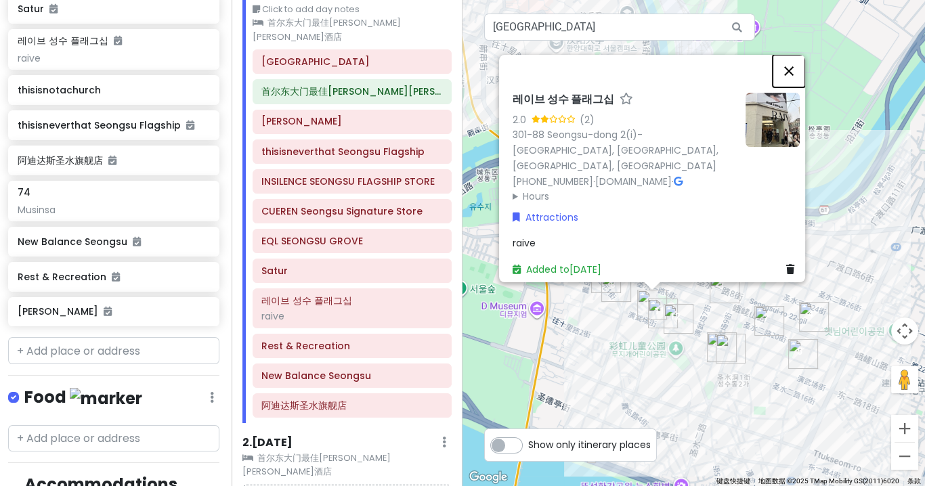
click at [789, 85] on button "关闭" at bounding box center [789, 71] width 33 height 33
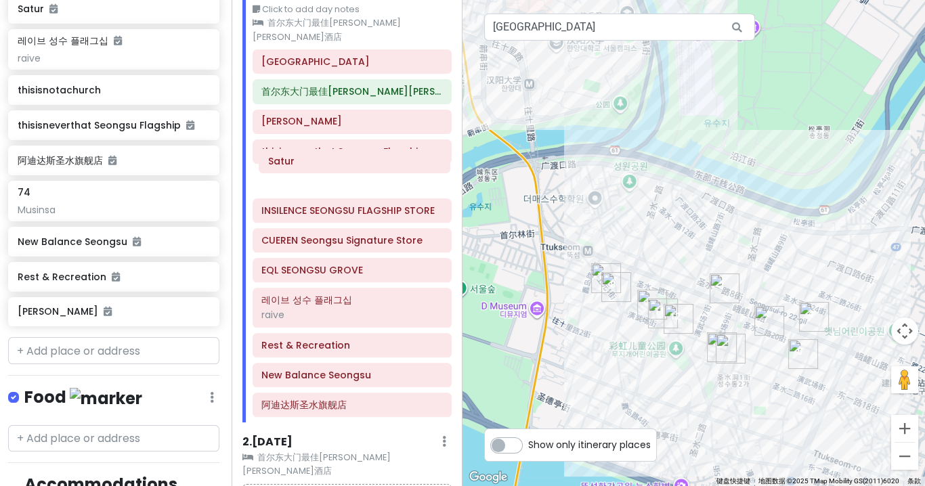
drag, startPoint x: 308, startPoint y: 244, endPoint x: 310, endPoint y: 133, distance: 110.4
click at [310, 134] on div "[GEOGRAPHIC_DATA]最佳[PERSON_NAME][PERSON_NAME][GEOGRAPHIC_DATA]寿 thisisneverthat…" at bounding box center [352, 235] width 220 height 373
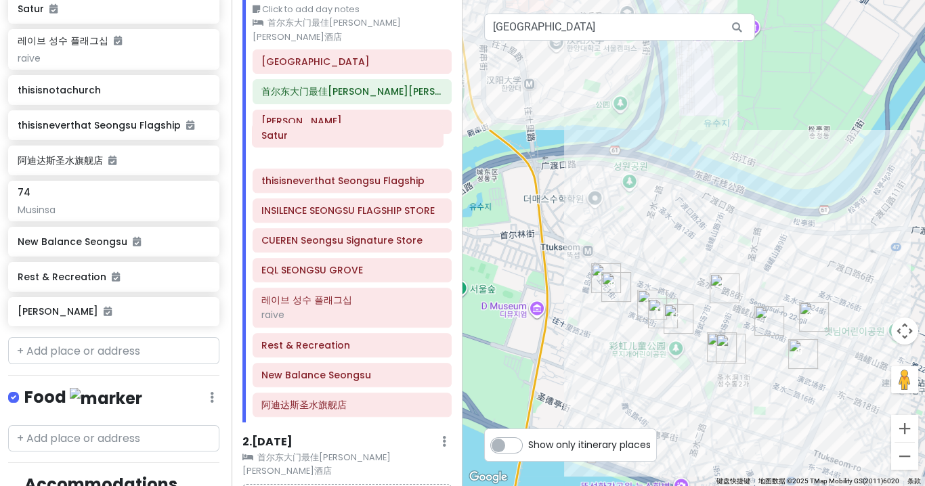
click at [308, 131] on div "[GEOGRAPHIC_DATA]最佳[PERSON_NAME][PERSON_NAME][GEOGRAPHIC_DATA]寿 thisisneverthat…" at bounding box center [352, 235] width 220 height 373
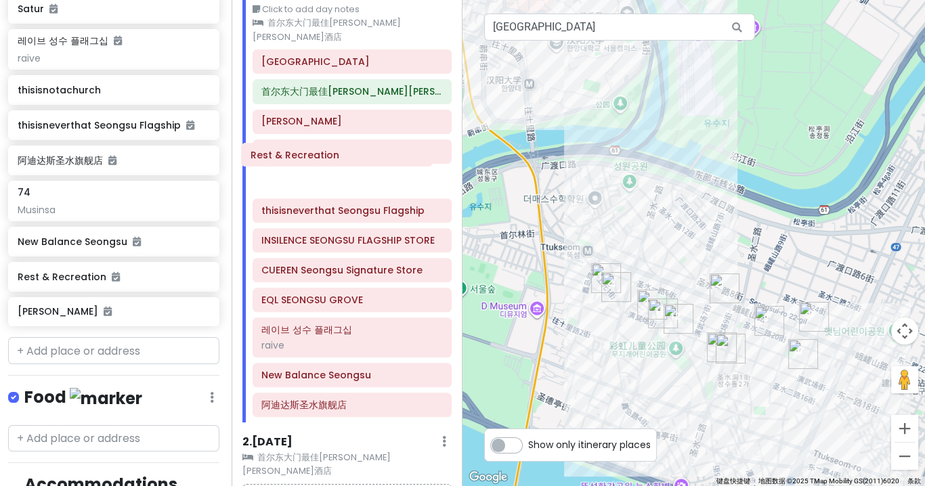
drag, startPoint x: 334, startPoint y: 334, endPoint x: 323, endPoint y: 163, distance: 171.7
click at [323, 163] on div "[GEOGRAPHIC_DATA]最佳[PERSON_NAME][PERSON_NAME][GEOGRAPHIC_DATA]寿 Satur thisisnev…" at bounding box center [352, 235] width 220 height 373
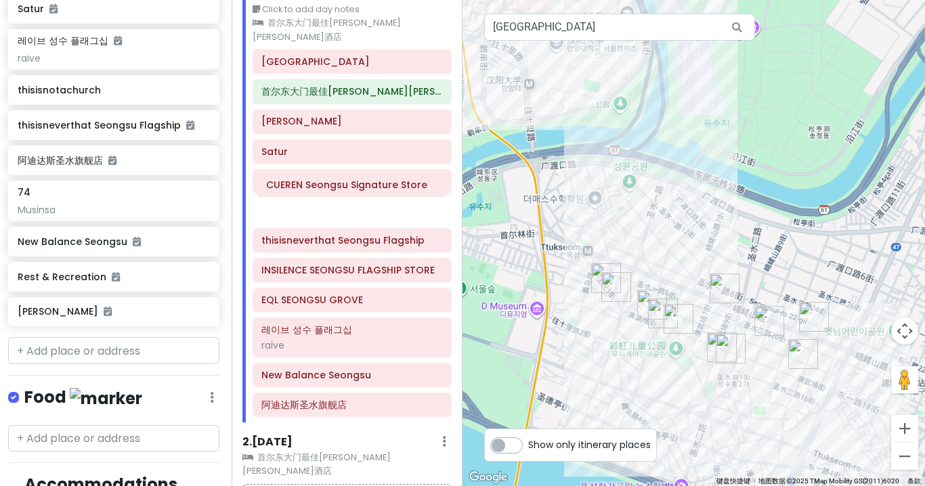
drag, startPoint x: 326, startPoint y: 261, endPoint x: 331, endPoint y: 192, distance: 68.6
click at [331, 192] on div "[GEOGRAPHIC_DATA]最佳[PERSON_NAME][PERSON_NAME][GEOGRAPHIC_DATA]寿 Satur Rest & Re…" at bounding box center [352, 235] width 220 height 373
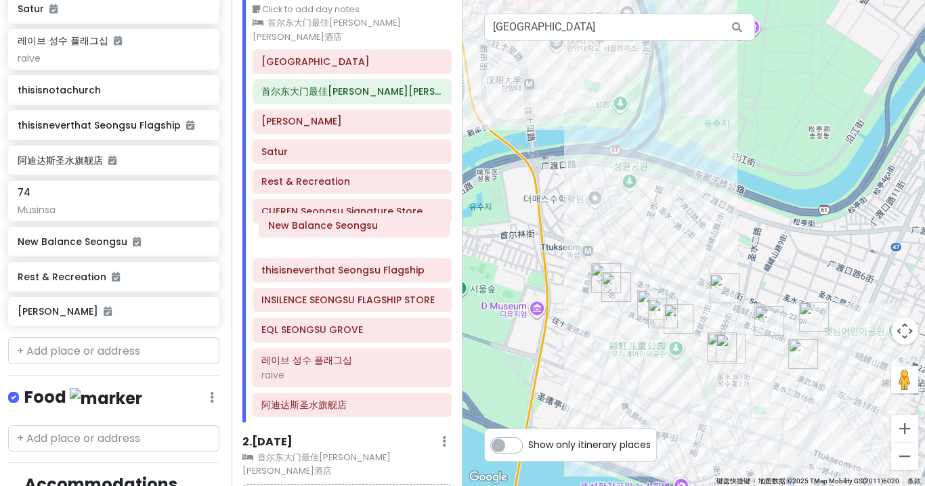
drag, startPoint x: 348, startPoint y: 359, endPoint x: 355, endPoint y: 229, distance: 130.2
click at [355, 229] on div "[GEOGRAPHIC_DATA]最佳[PERSON_NAME][PERSON_NAME][GEOGRAPHIC_DATA]寿 Satur Rest & Re…" at bounding box center [352, 235] width 220 height 373
click at [848, 222] on div at bounding box center [694, 243] width 463 height 486
